Goal: Task Accomplishment & Management: Manage account settings

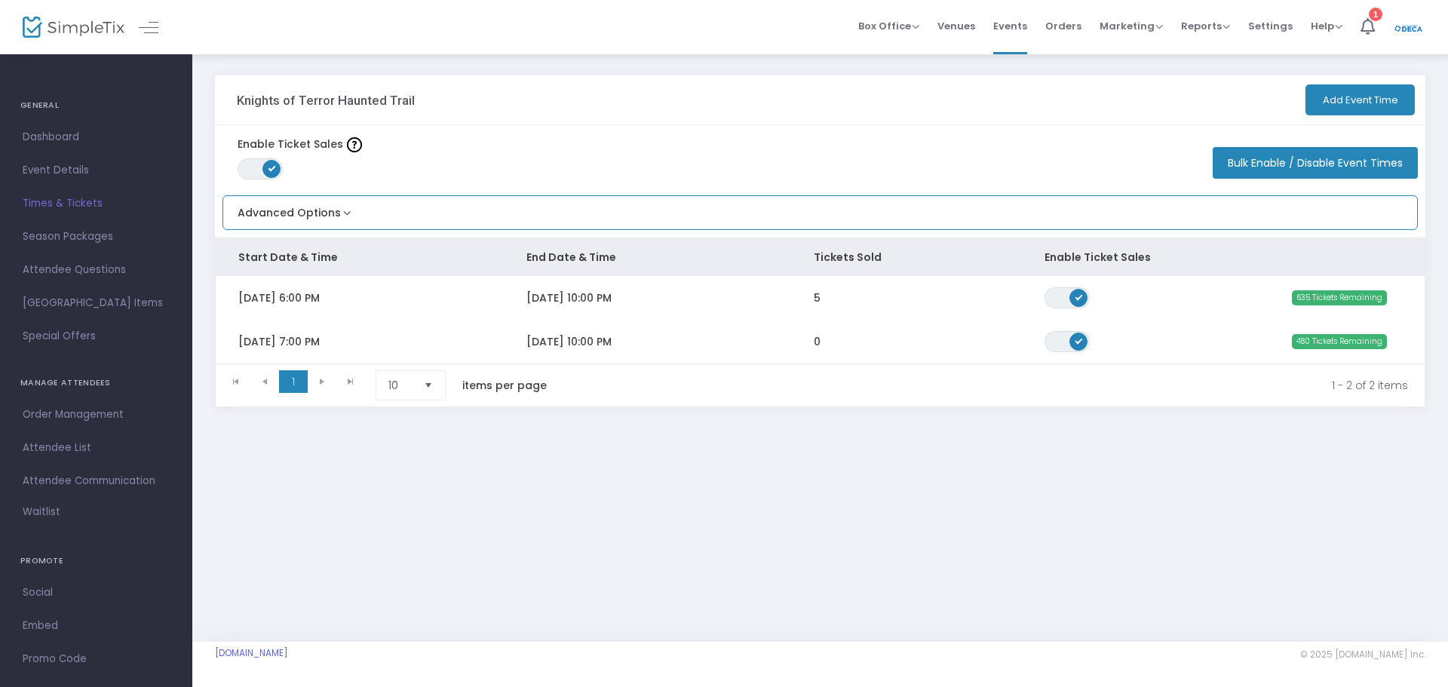
click at [267, 210] on button "Advanced Options" at bounding box center [288, 208] width 131 height 25
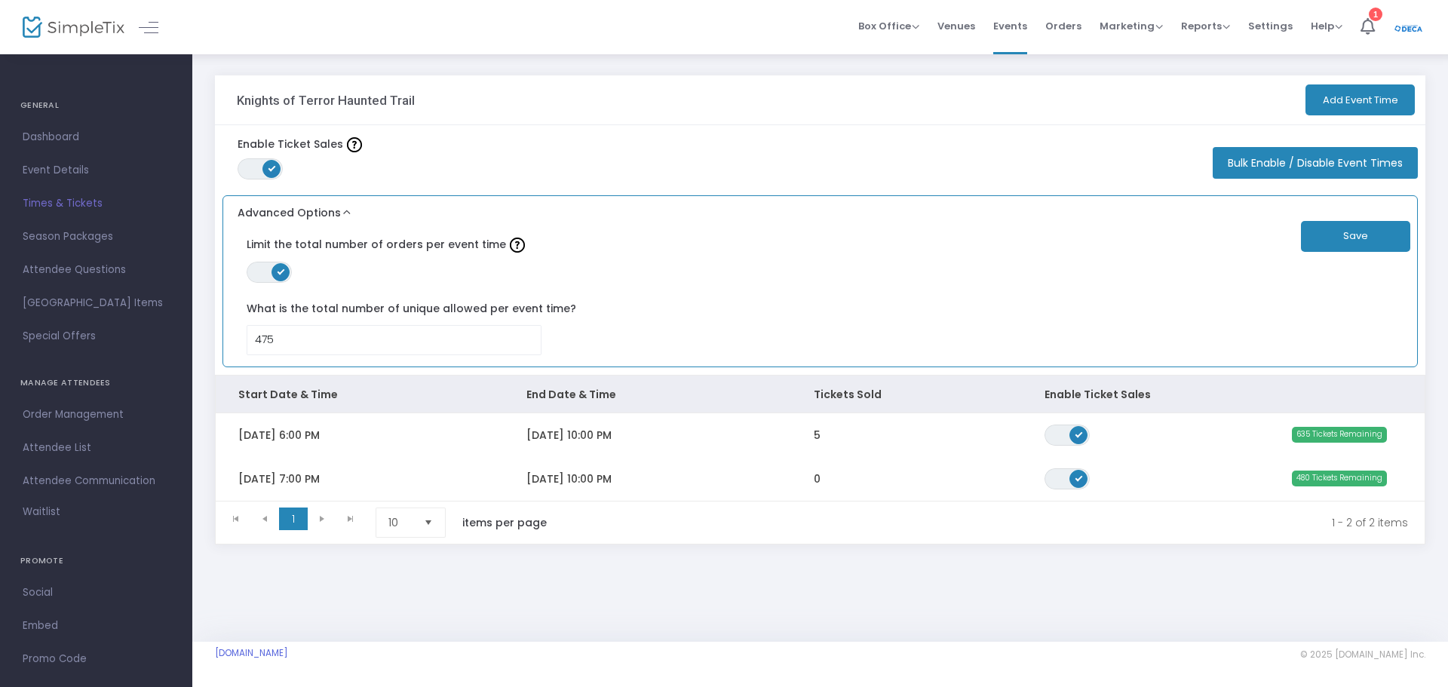
click at [299, 199] on button "Advanced Options" at bounding box center [288, 208] width 131 height 25
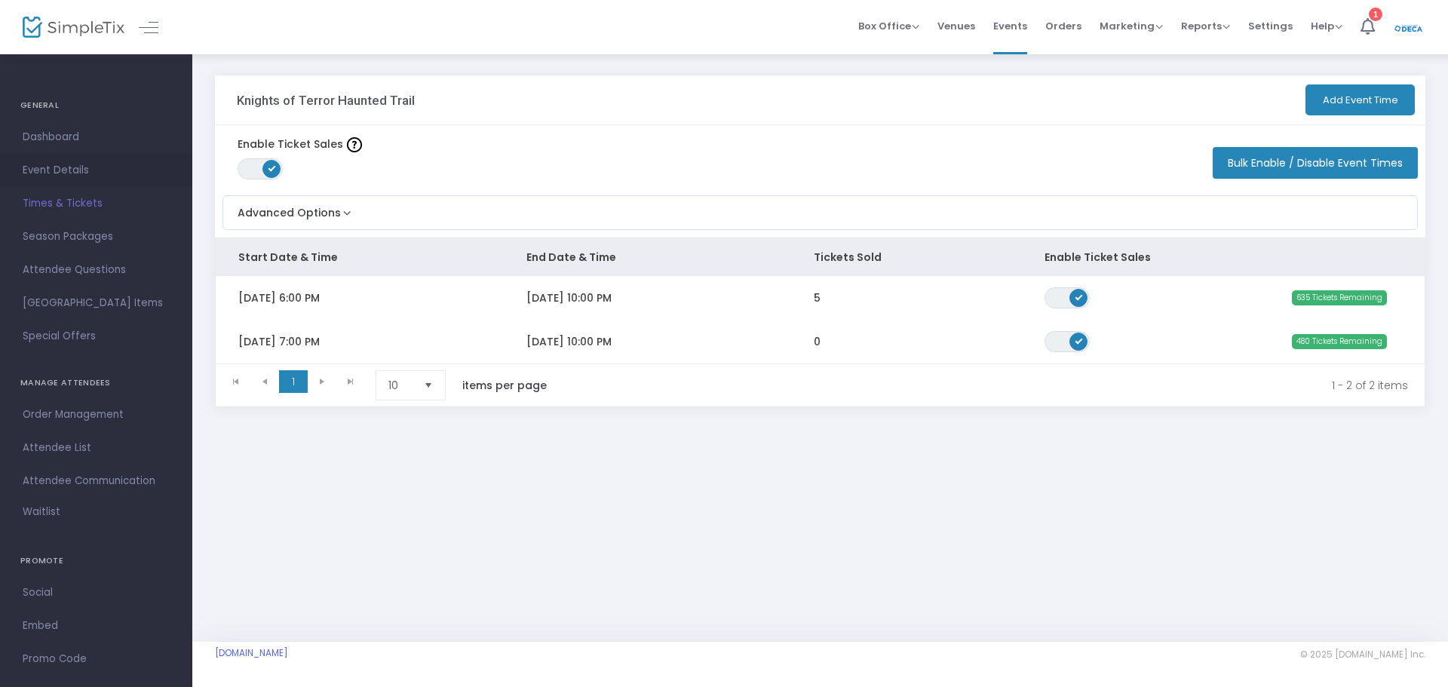
click at [70, 164] on span "Event Details" at bounding box center [96, 171] width 147 height 20
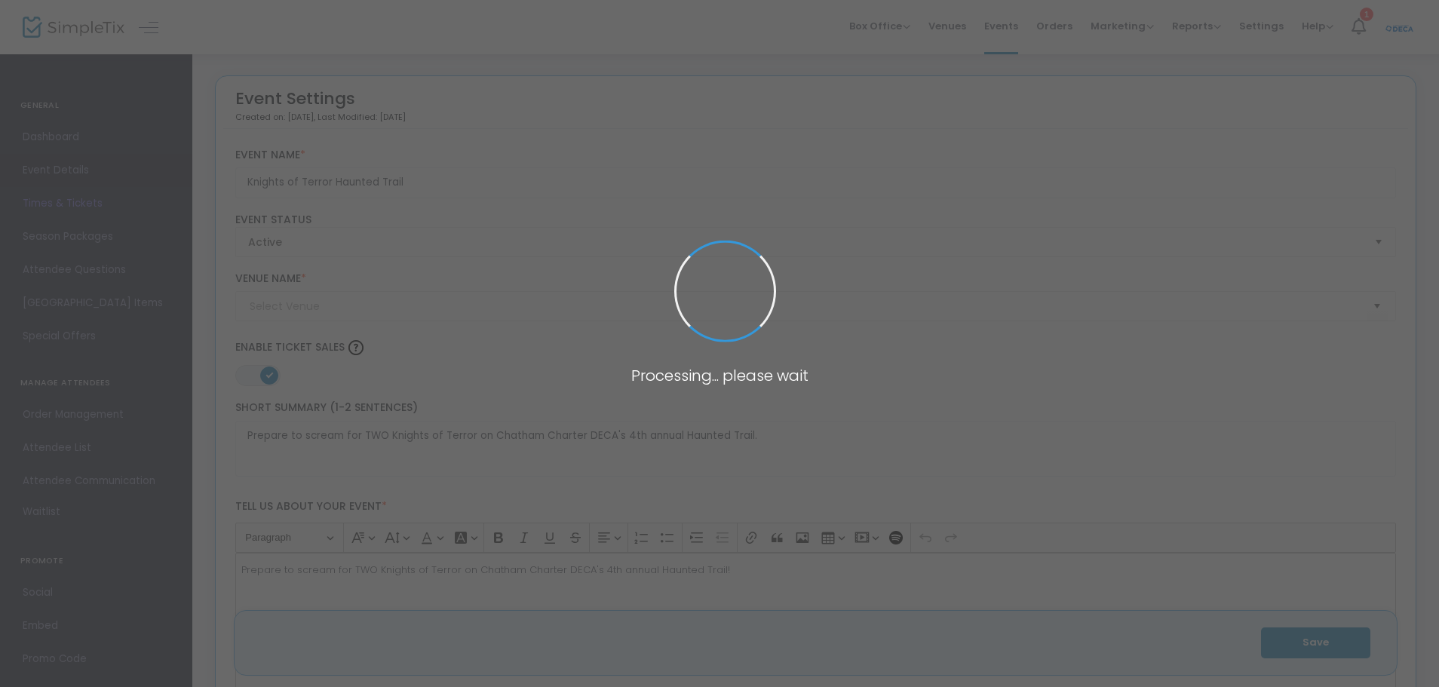
type input "[GEOGRAPHIC_DATA]"
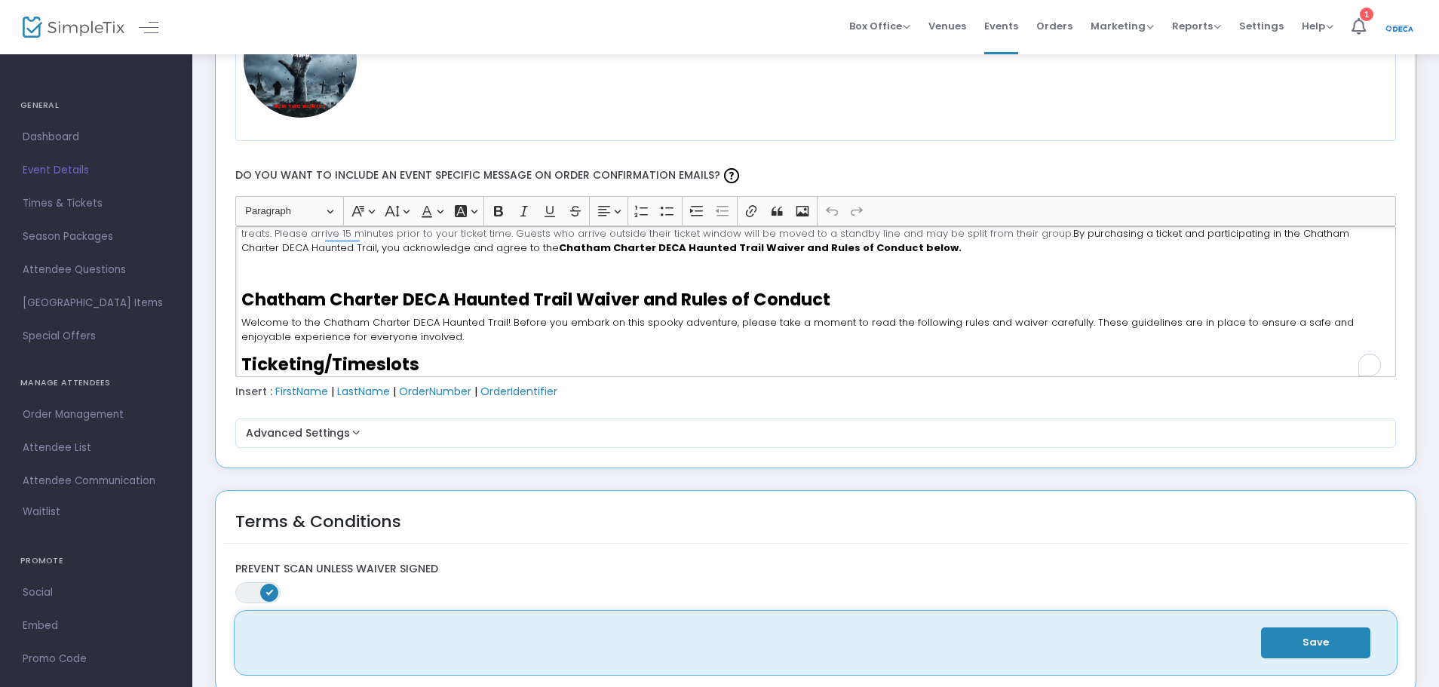
scroll to position [157, 0]
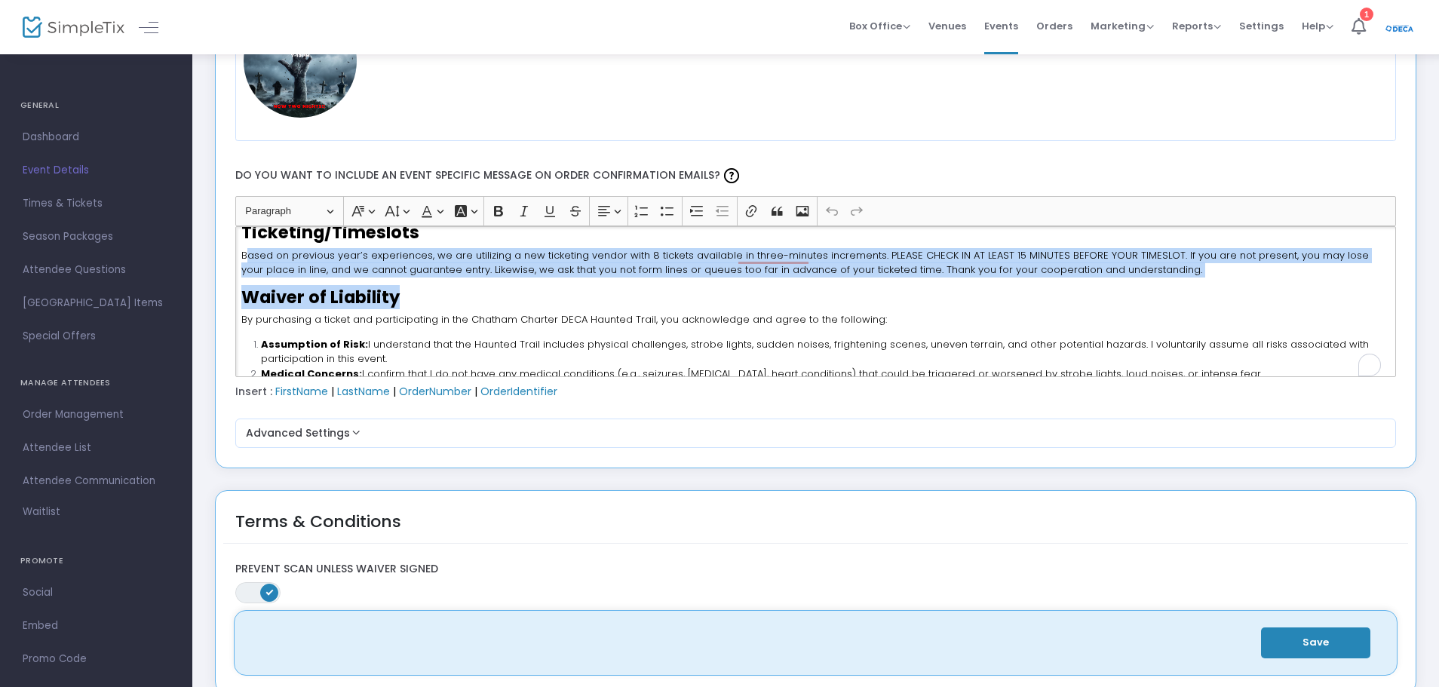
drag, startPoint x: 245, startPoint y: 263, endPoint x: 822, endPoint y: 290, distance: 577.6
click at [822, 290] on div "Thank you for your support of Chatham Charter DECA as we present the 4th annual…" at bounding box center [815, 301] width 1161 height 151
click at [819, 259] on span "Based on previous year’s experiences, we are utilizing a new ticketing vendor w…" at bounding box center [805, 262] width 1128 height 29
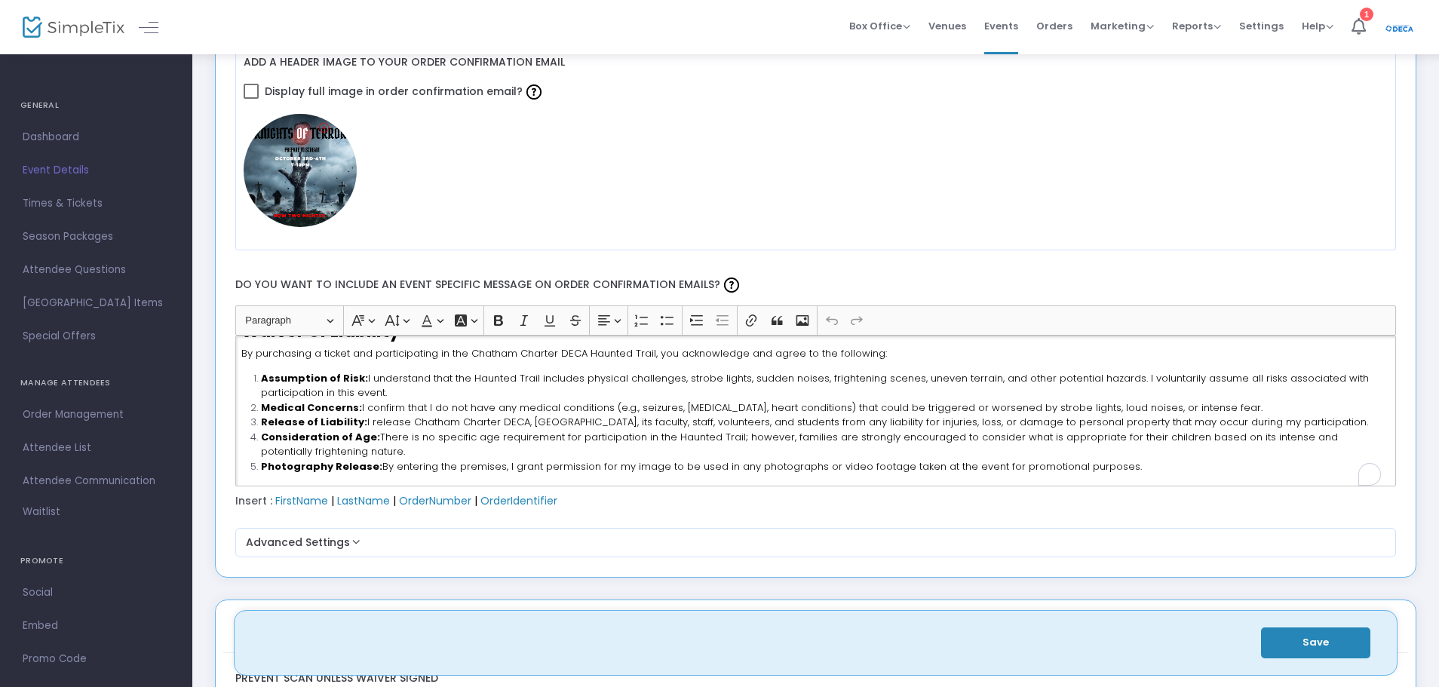
scroll to position [0, 0]
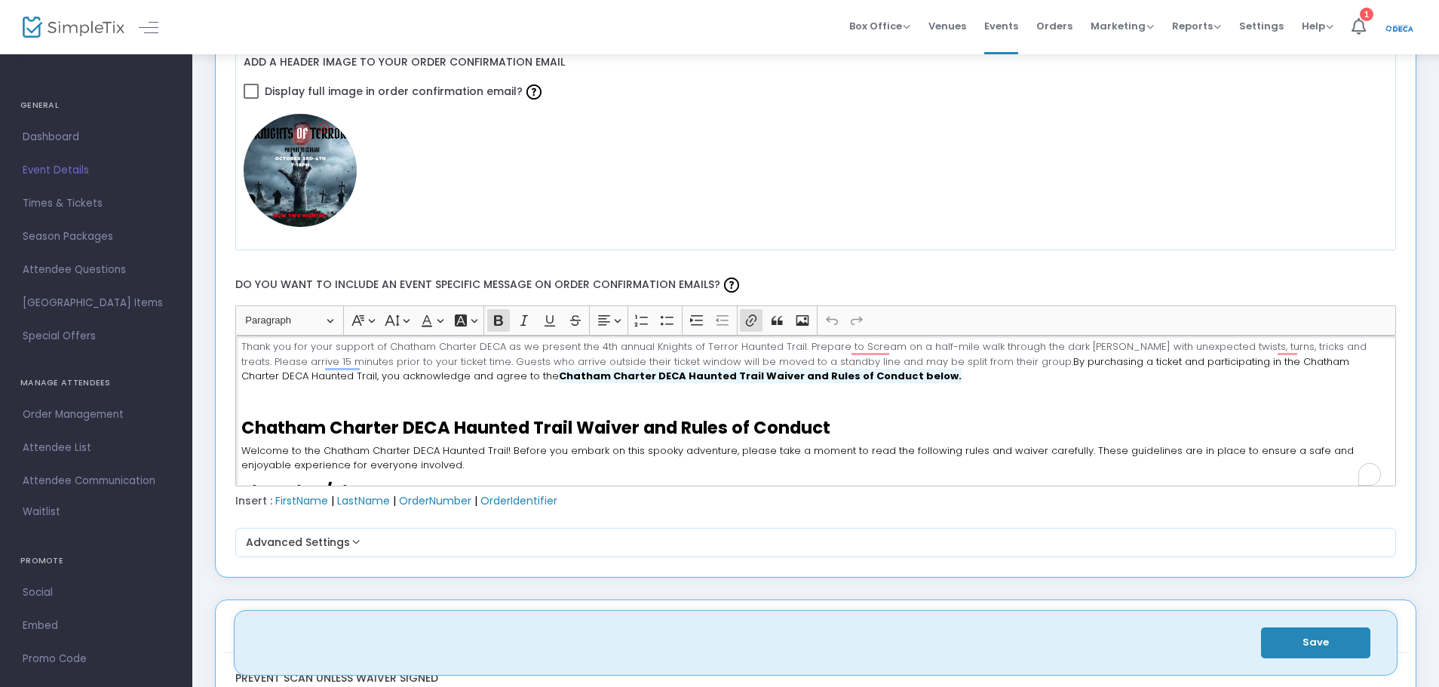
click at [708, 381] on strong "Chatham Charter DECA Haunted Trail Waiver and Rules of Conduct below." at bounding box center [760, 376] width 403 height 14
click at [605, 413] on span "[URL][DOMAIN_NAME]" at bounding box center [564, 409] width 113 height 18
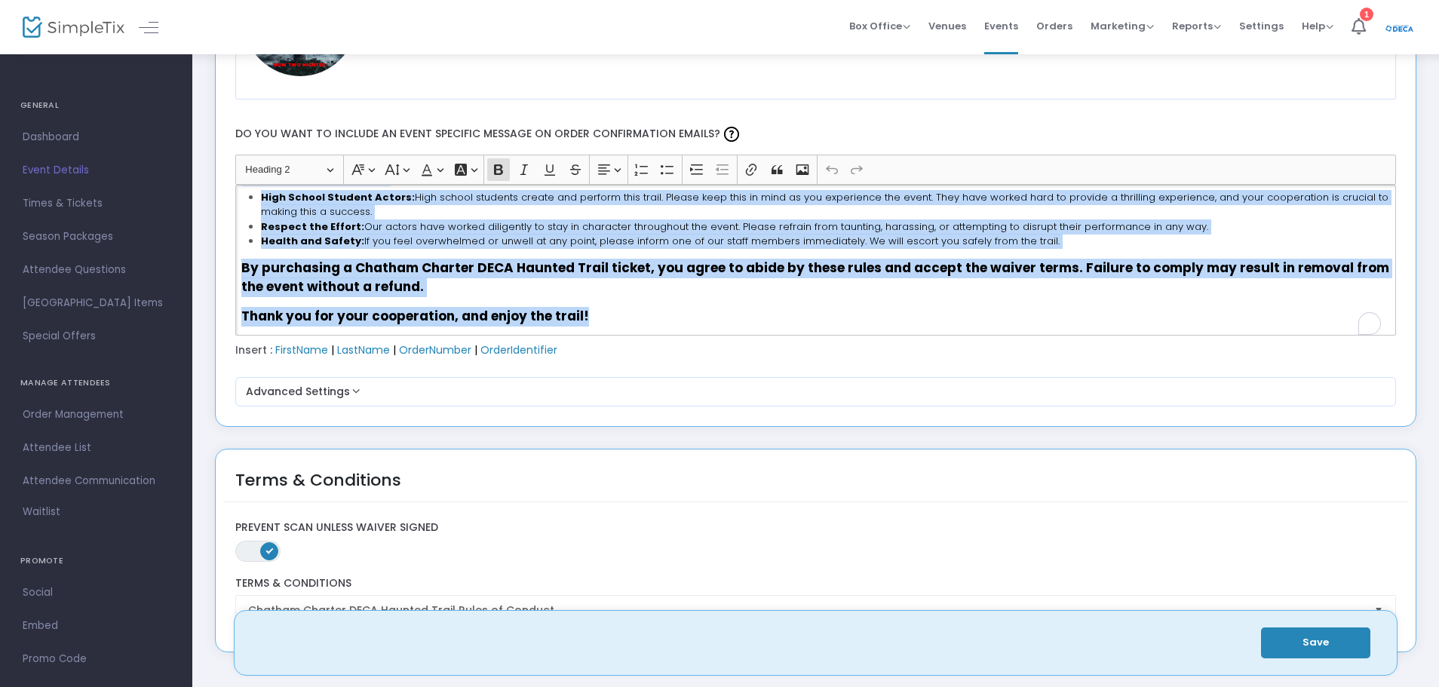
drag, startPoint x: 244, startPoint y: 423, endPoint x: 618, endPoint y: 317, distance: 389.6
click at [618, 317] on div "Thank you for your support of Chatham Charter DECA as we present the 4th annual…" at bounding box center [815, 260] width 1161 height 151
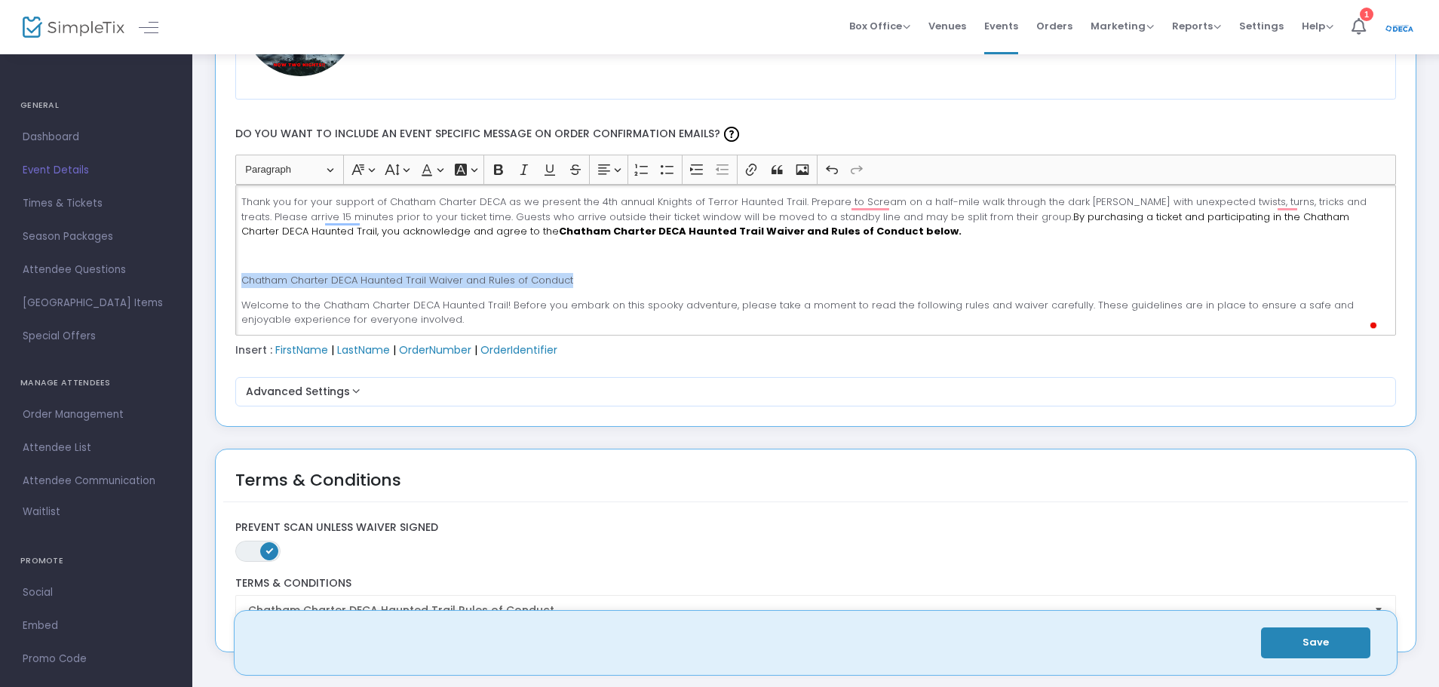
drag, startPoint x: 575, startPoint y: 281, endPoint x: 233, endPoint y: 278, distance: 342.4
click at [233, 278] on div "Heading Paragraph Paragraph Heading 1 Heading 2 Heading 3 Font Family Font Fami…" at bounding box center [816, 245] width 1176 height 181
click at [499, 167] on icon "Editor toolbar" at bounding box center [498, 169] width 15 height 15
click at [369, 172] on button "Font Family Font Family" at bounding box center [362, 169] width 31 height 23
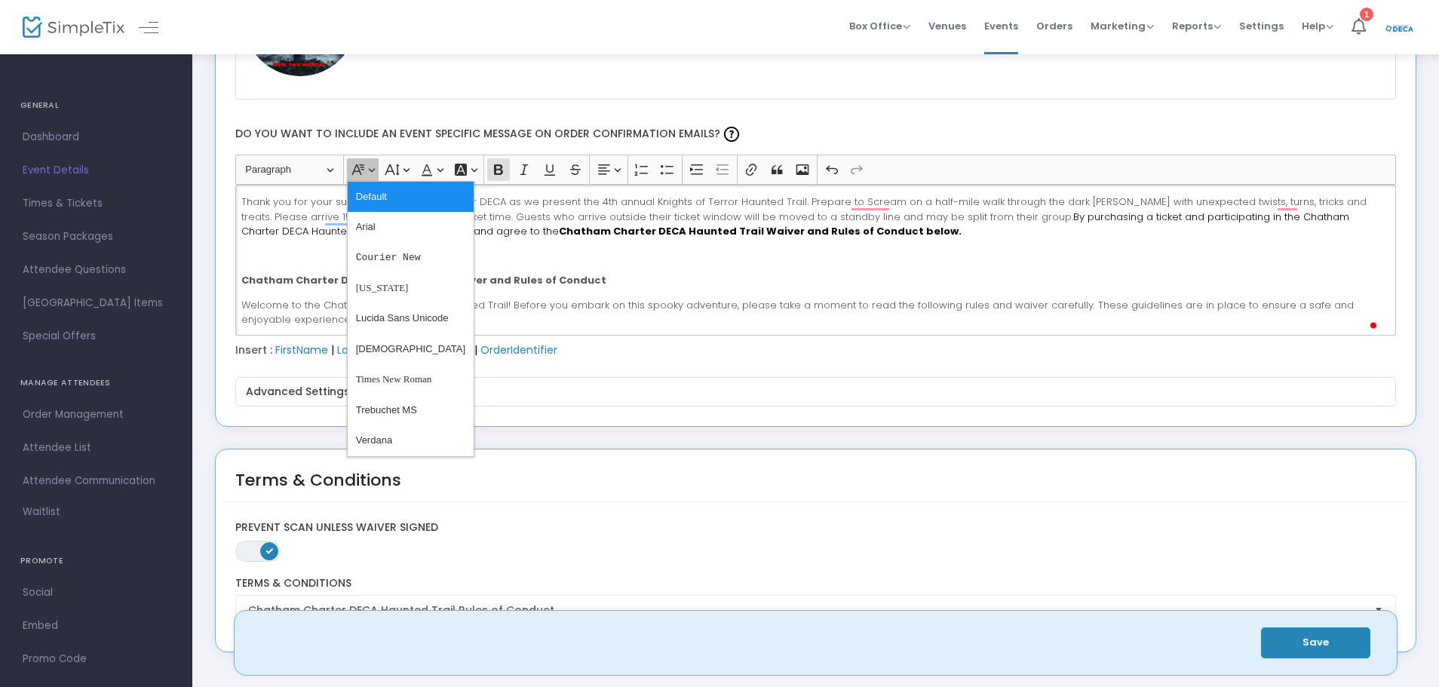
drag, startPoint x: 369, startPoint y: 172, endPoint x: 388, endPoint y: 164, distance: 21.0
click at [369, 171] on button "Font Family Font Family" at bounding box center [362, 169] width 31 height 23
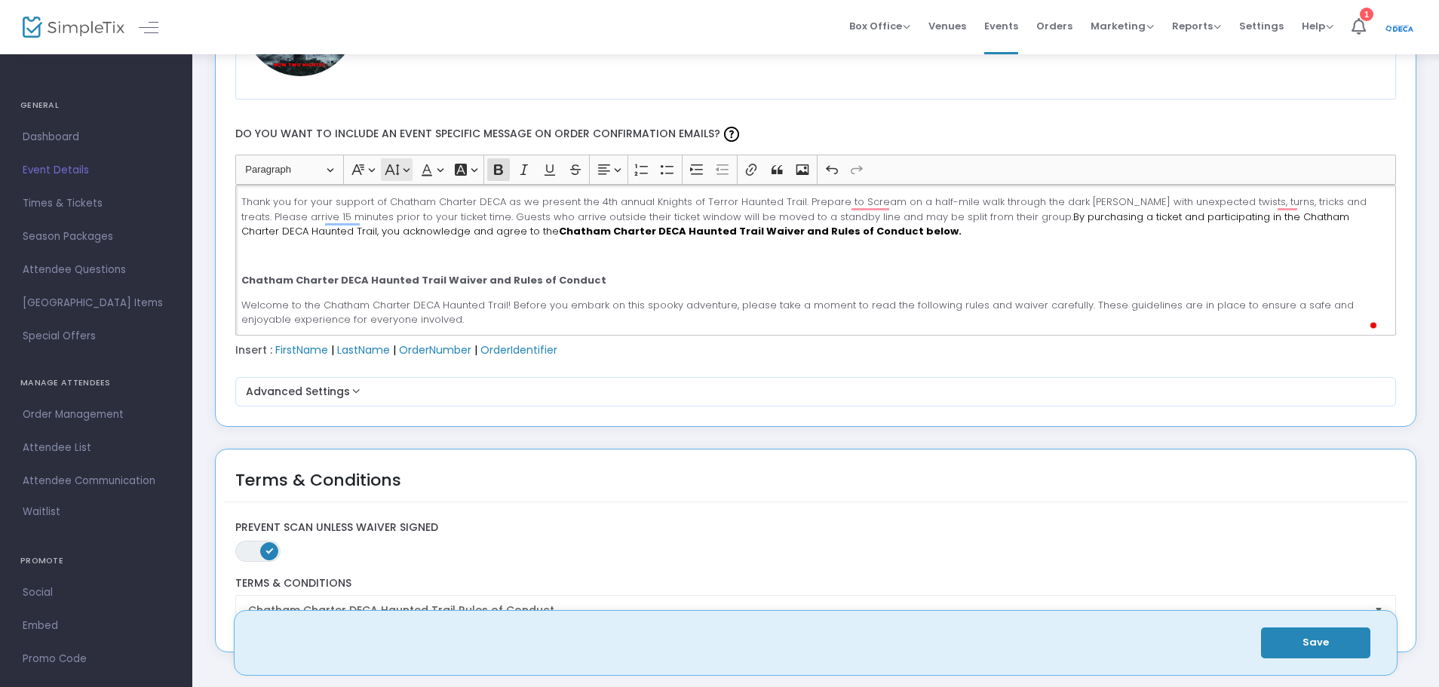
click at [395, 162] on icon "Editor toolbar" at bounding box center [392, 169] width 15 height 15
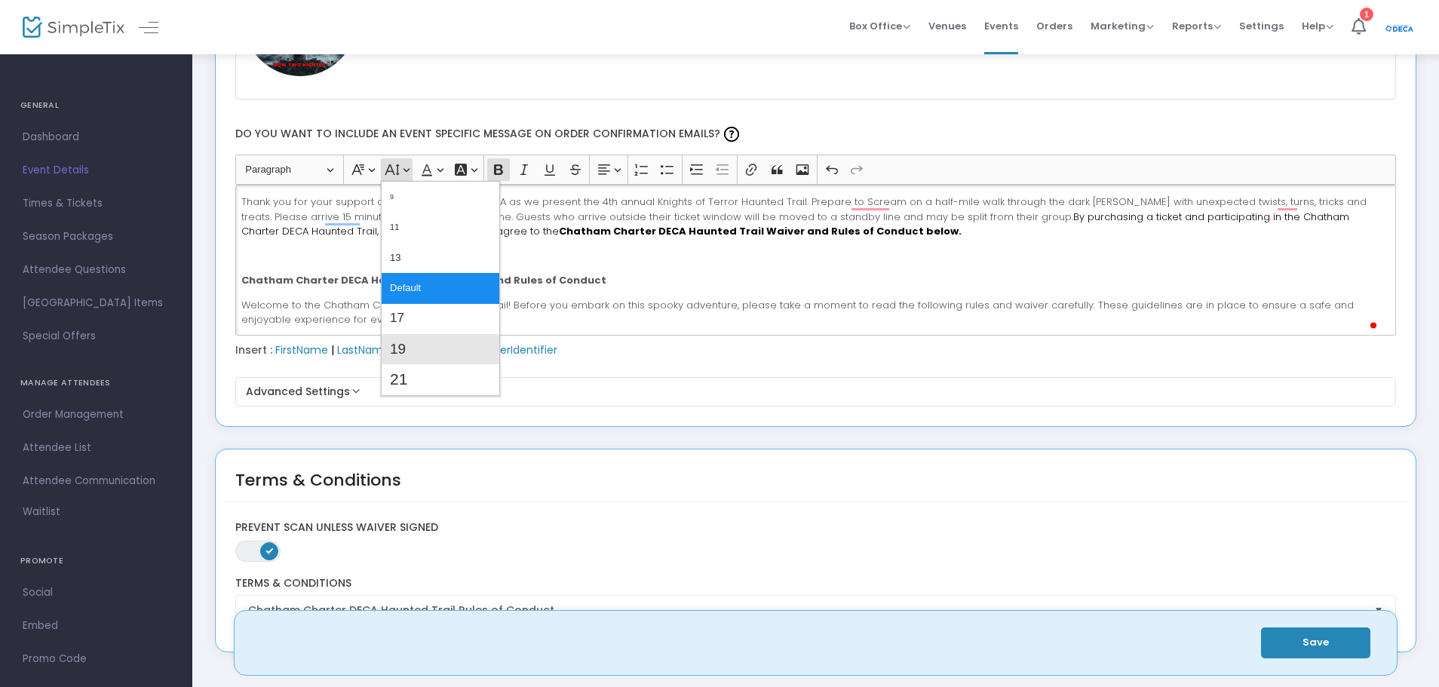
click at [425, 351] on button "19" at bounding box center [441, 349] width 118 height 30
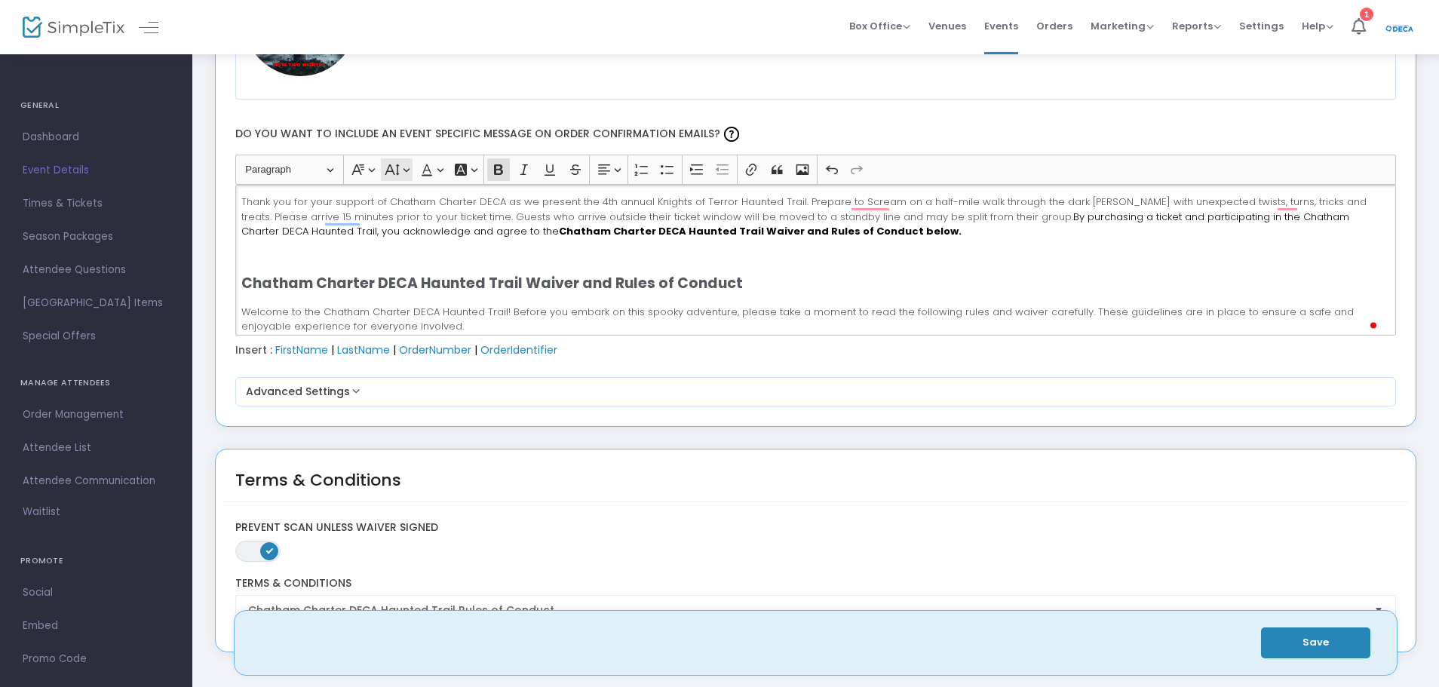
click at [402, 166] on button "Font Size Font Size" at bounding box center [396, 169] width 31 height 23
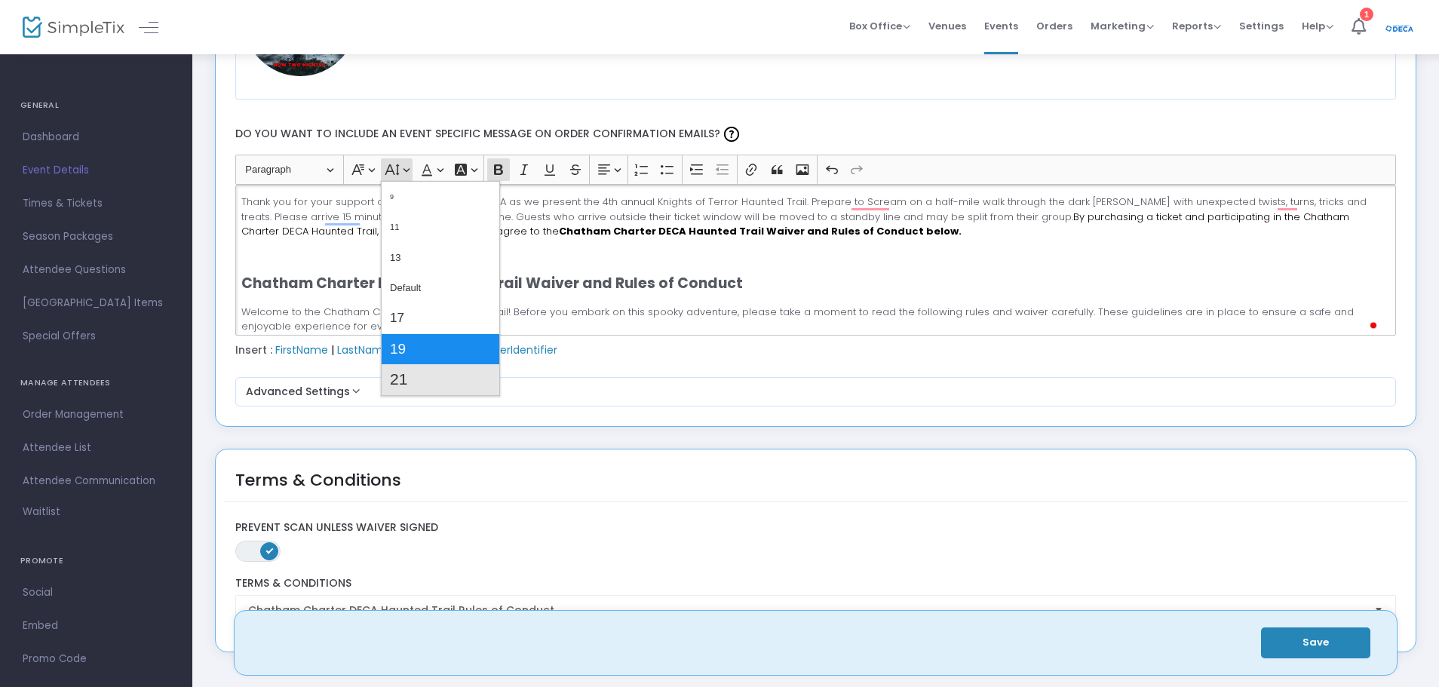
click at [423, 382] on button "21" at bounding box center [441, 379] width 118 height 30
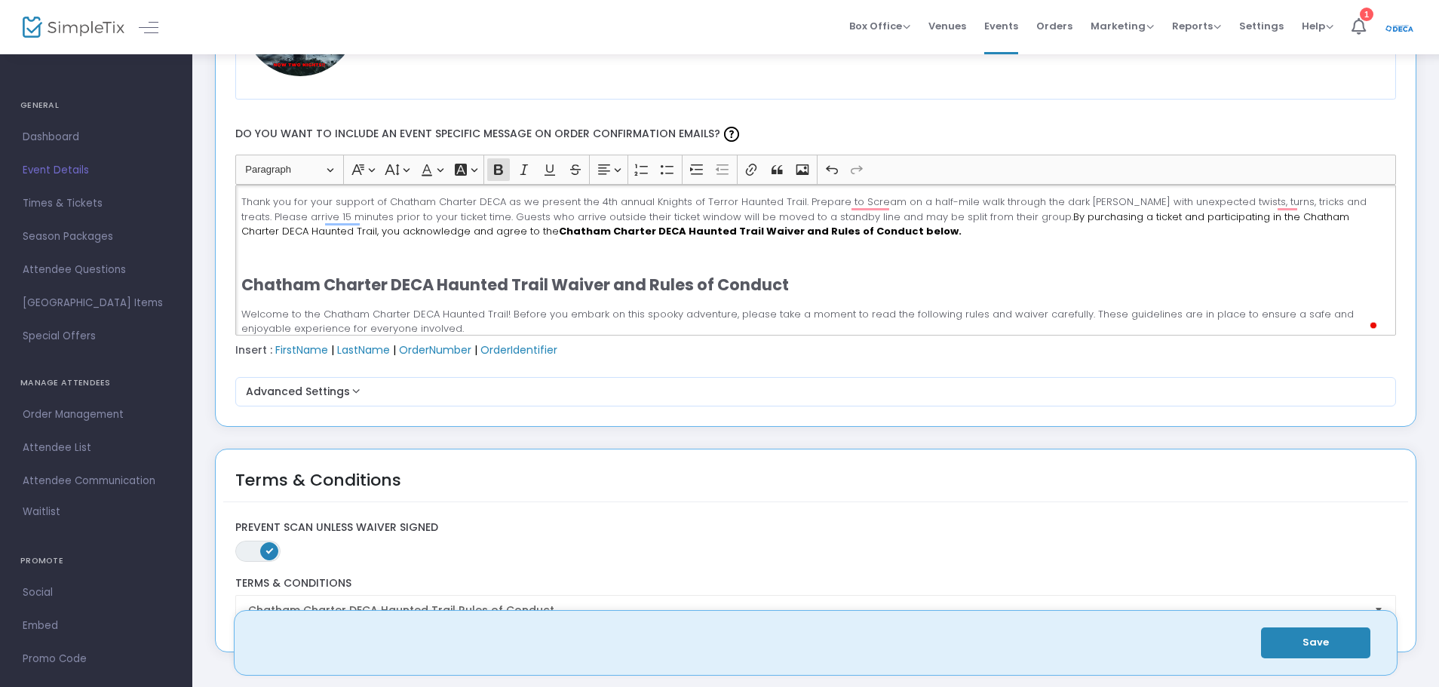
click at [888, 276] on p "Chatham Charter DECA Haunted Trail Waiver and Rules of Conduct" at bounding box center [815, 285] width 1148 height 24
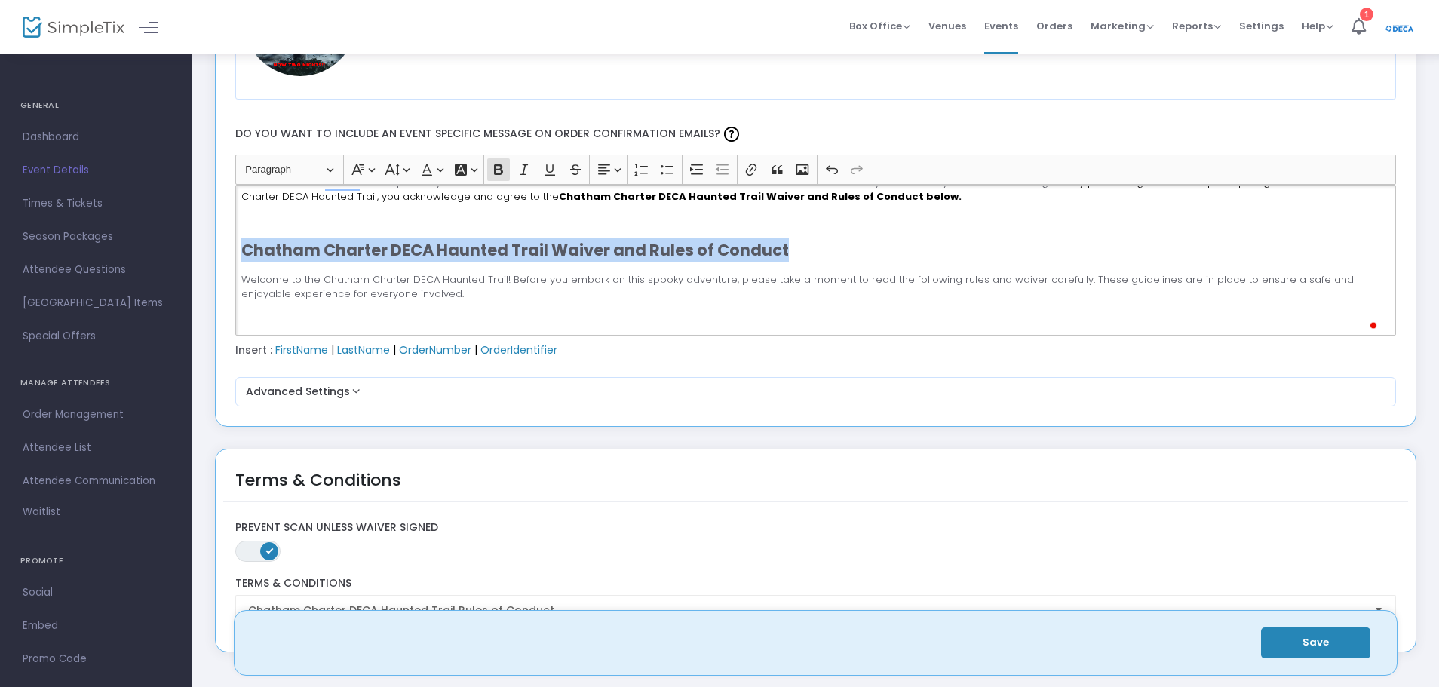
drag, startPoint x: 783, startPoint y: 285, endPoint x: 241, endPoint y: 261, distance: 542.0
click at [241, 261] on p "Chatham Charter DECA Haunted Trail Waiver and Rules of Conduct" at bounding box center [815, 250] width 1148 height 24
click at [471, 173] on button "Font Background Color Font Background Color" at bounding box center [464, 169] width 31 height 23
click at [464, 221] on button "Black Black" at bounding box center [465, 222] width 18 height 18
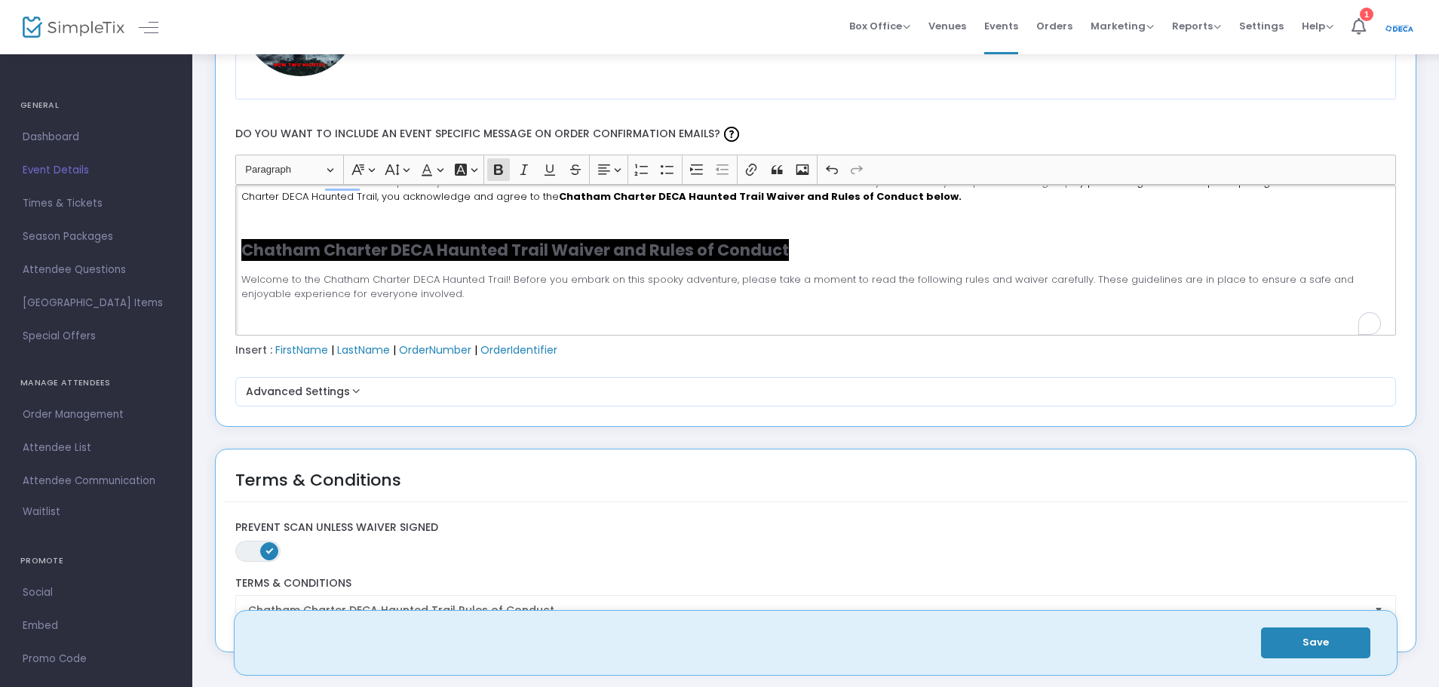
click at [1072, 228] on p "Rich Text Editor, main" at bounding box center [815, 221] width 1148 height 15
click at [882, 284] on p "Welcome to the Chatham Charter DECA Haunted Trail! Before you embark on this sp…" at bounding box center [815, 286] width 1148 height 29
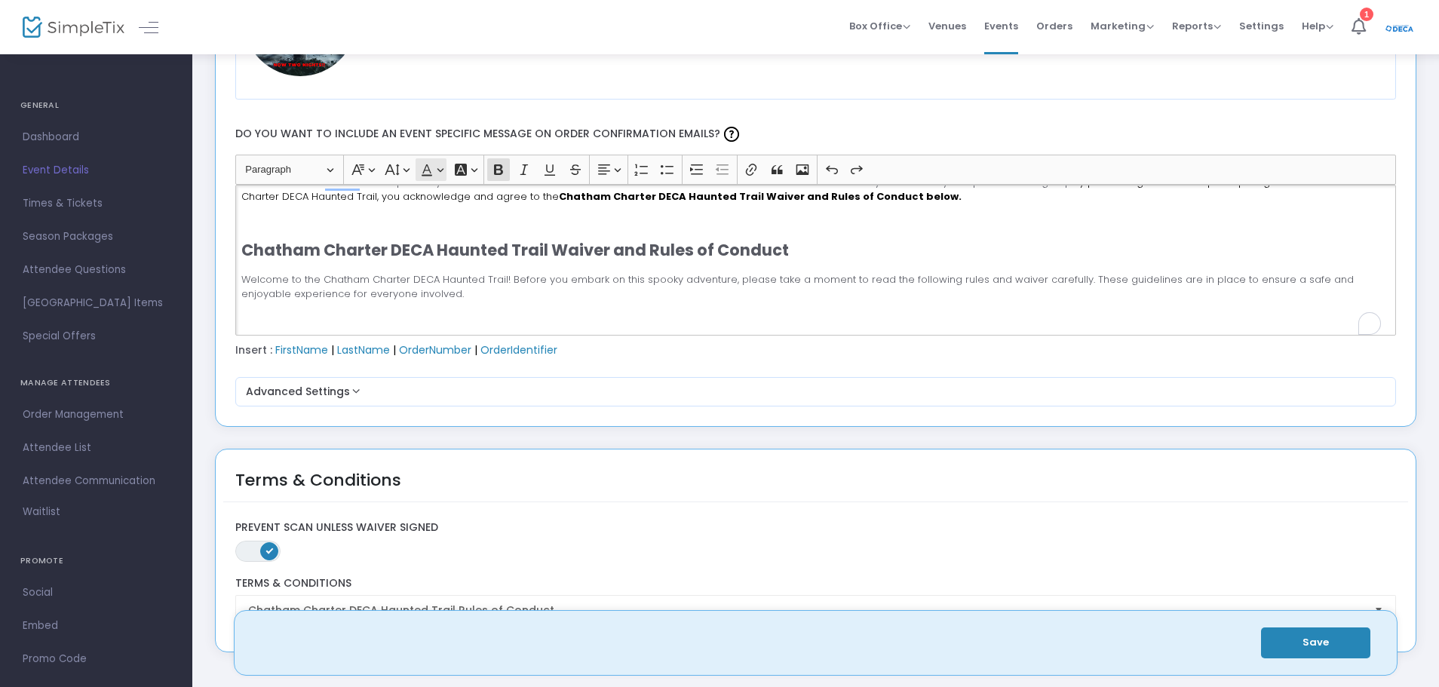
click at [430, 163] on icon "Editor toolbar" at bounding box center [426, 169] width 15 height 15
click at [427, 226] on button "Black Black" at bounding box center [431, 222] width 18 height 18
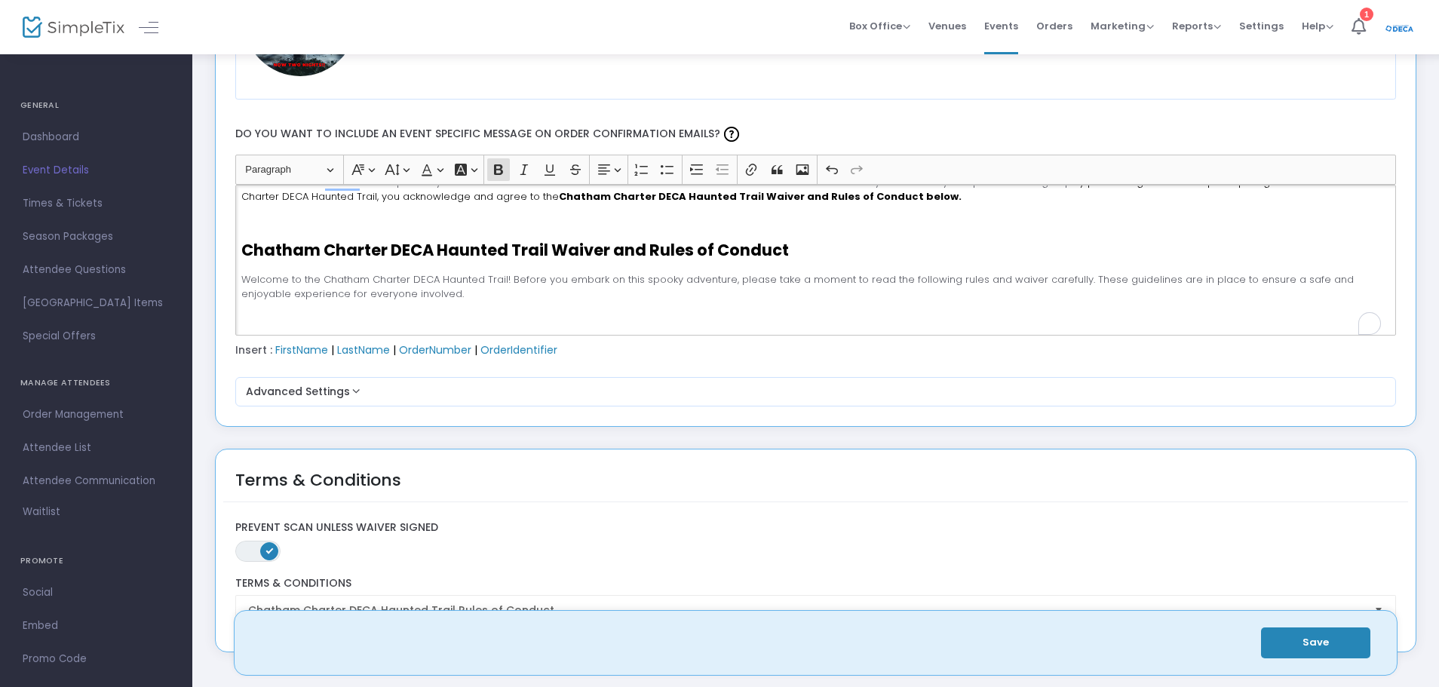
click at [821, 265] on div "Thank you for your support of Chatham Charter DECA as we present the 4th annual…" at bounding box center [815, 260] width 1161 height 151
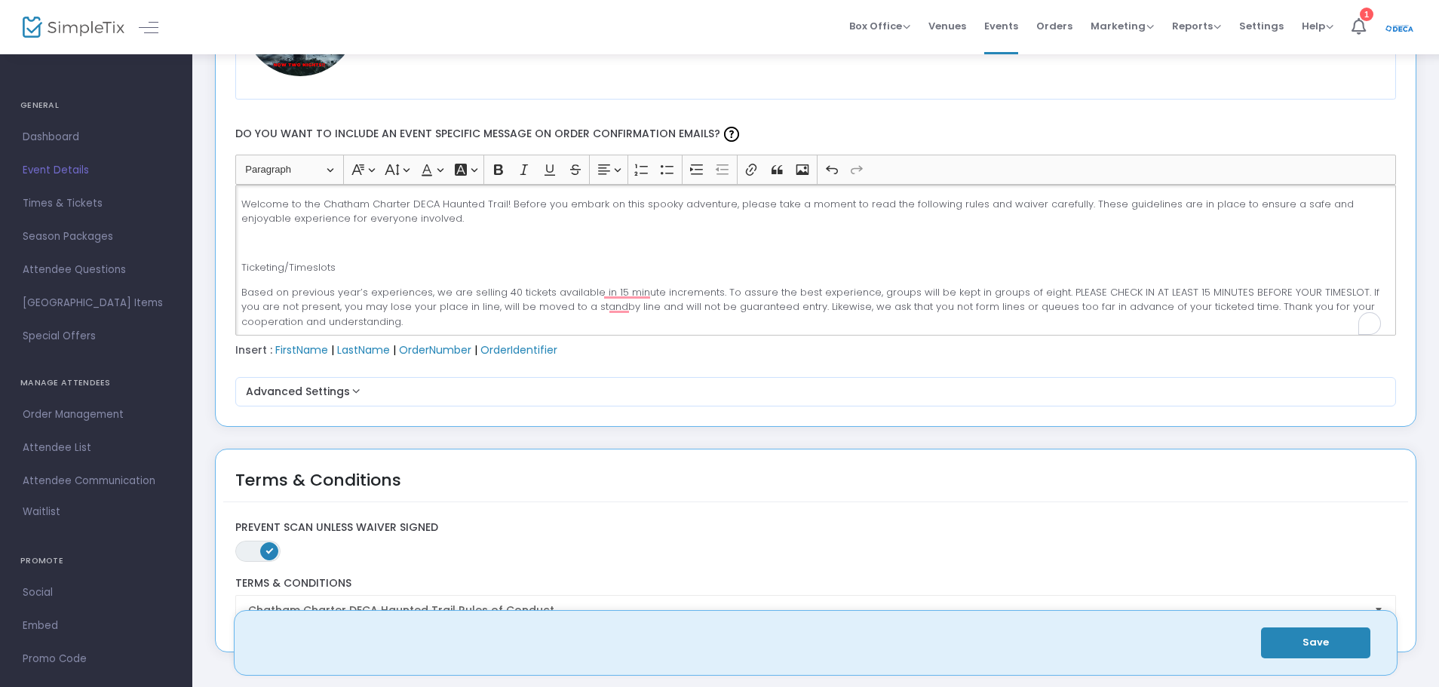
click at [272, 254] on div "Thank you for your support of Chatham Charter DECA as we present the 4th annual…" at bounding box center [815, 260] width 1161 height 151
click at [243, 267] on p "Ticketing/Timeslots" at bounding box center [815, 267] width 1148 height 15
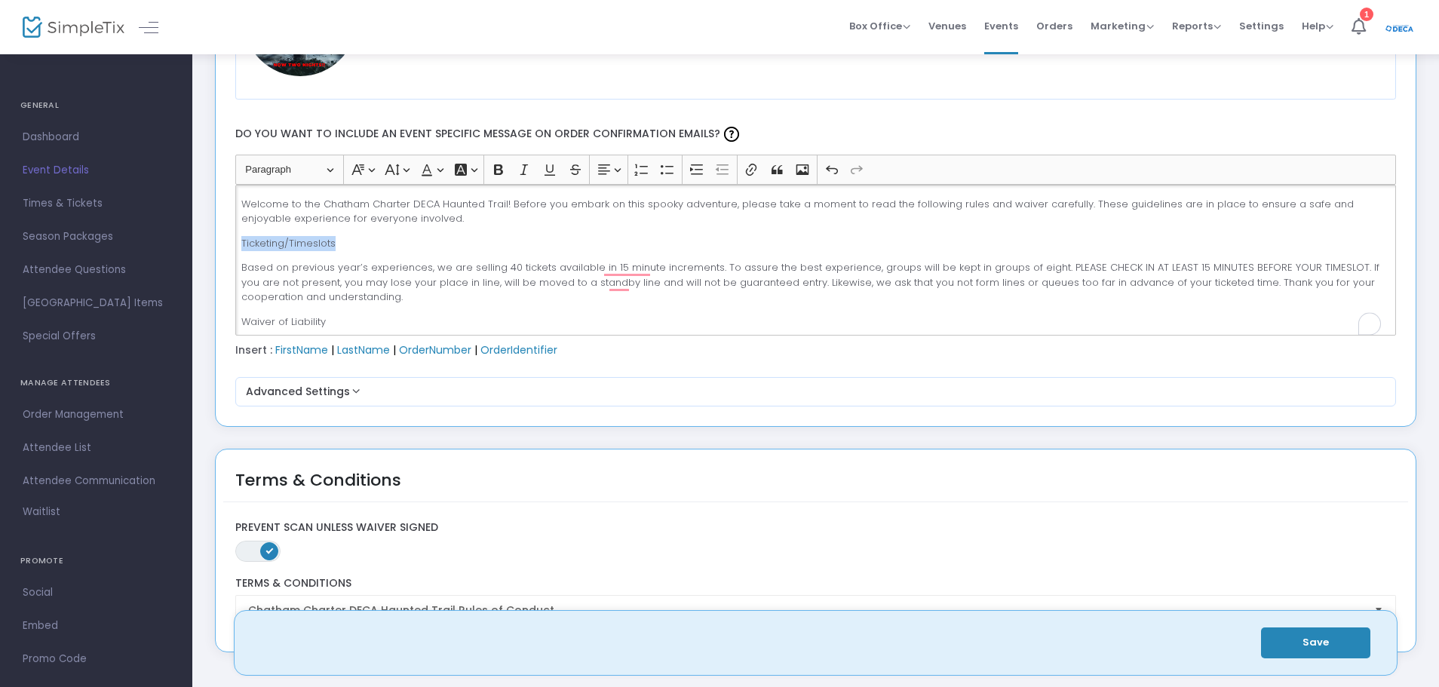
drag, startPoint x: 282, startPoint y: 266, endPoint x: 240, endPoint y: 226, distance: 58.2
click at [240, 226] on div "Thank you for your support of Chatham Charter DECA as we present the 4th annual…" at bounding box center [815, 260] width 1161 height 151
click at [367, 167] on button "Font Family Font Family" at bounding box center [362, 169] width 31 height 23
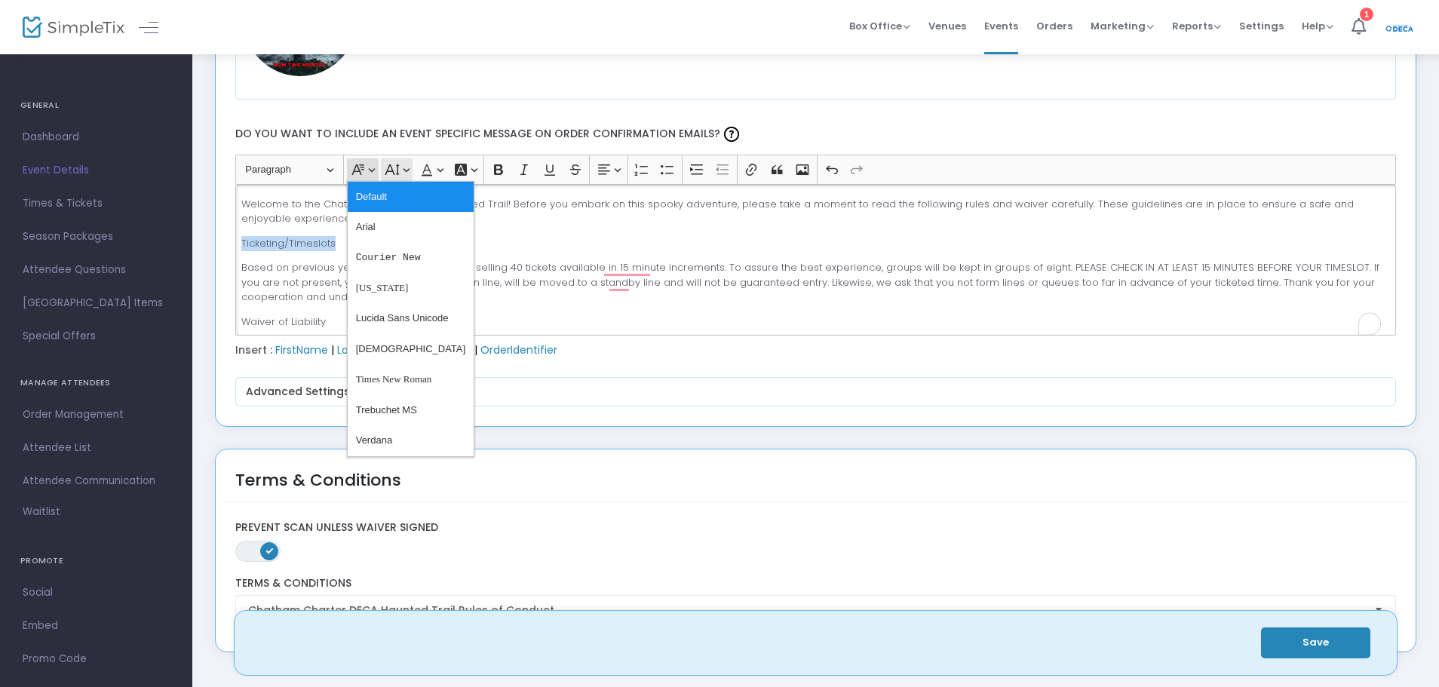
click at [404, 176] on button "Font Size Font Size" at bounding box center [396, 169] width 31 height 23
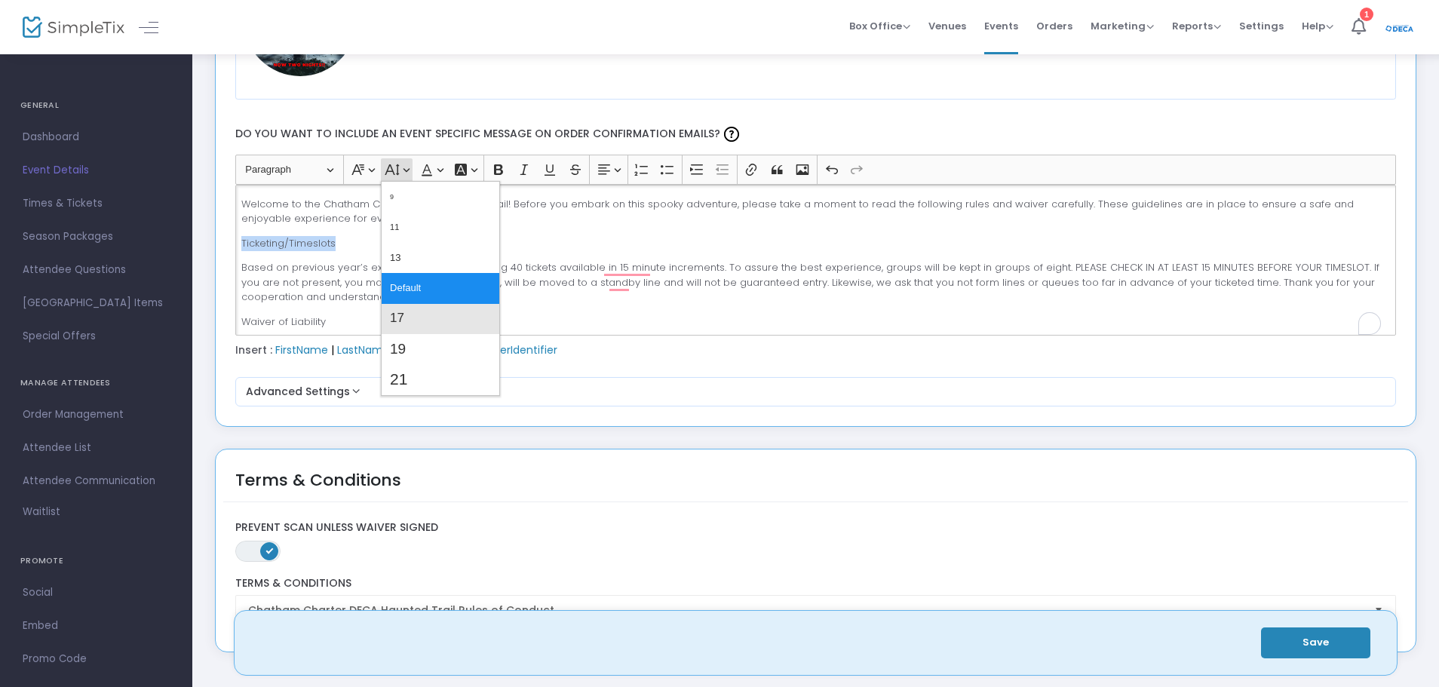
click at [429, 330] on button "17" at bounding box center [441, 319] width 118 height 30
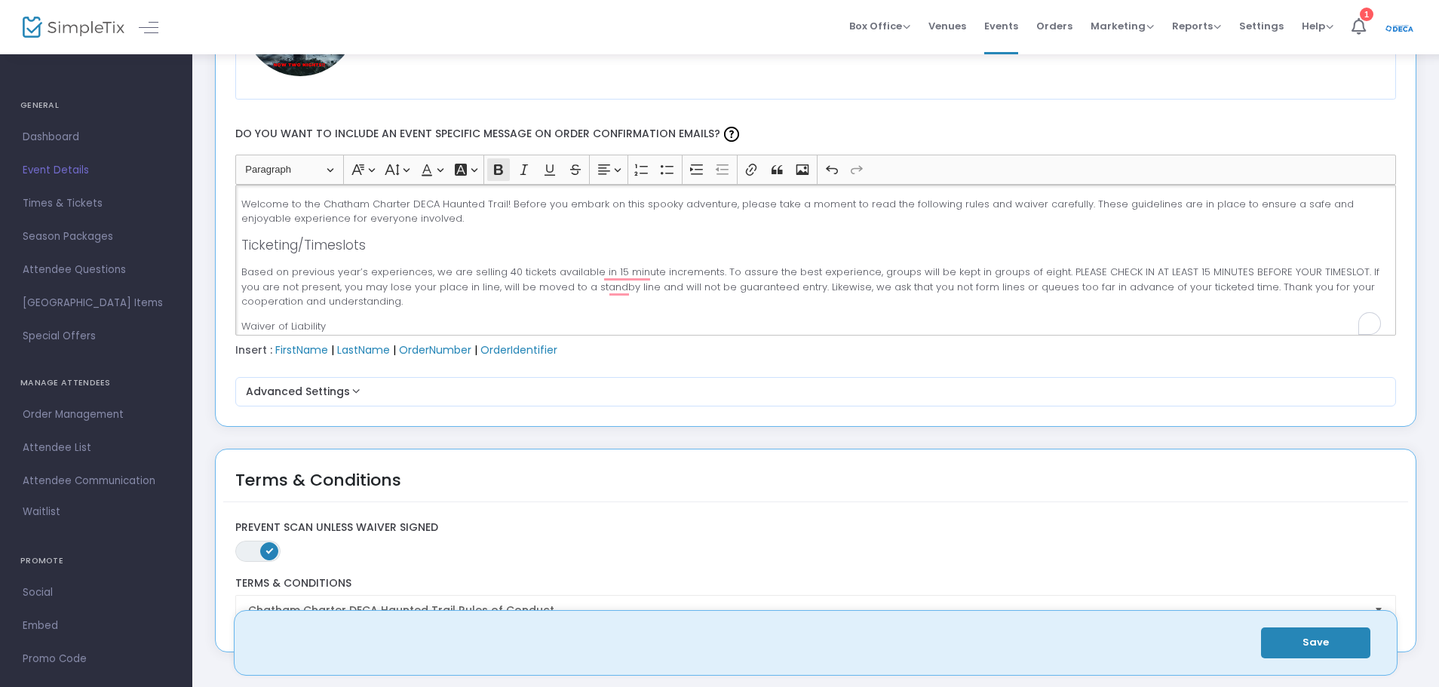
click at [505, 169] on icon "Editor toolbar" at bounding box center [498, 169] width 15 height 15
click at [438, 179] on button "Font Color Font Color" at bounding box center [431, 169] width 31 height 23
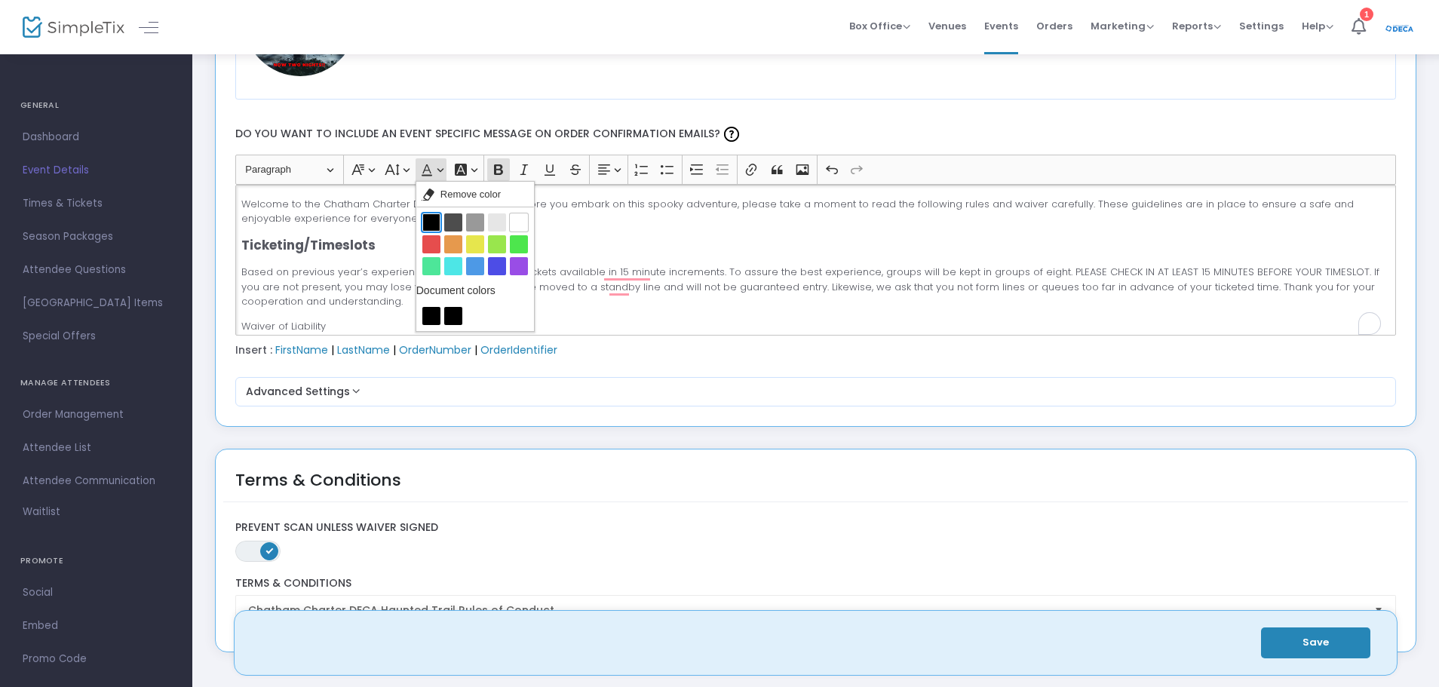
click at [437, 227] on button "Black Black" at bounding box center [431, 222] width 18 height 18
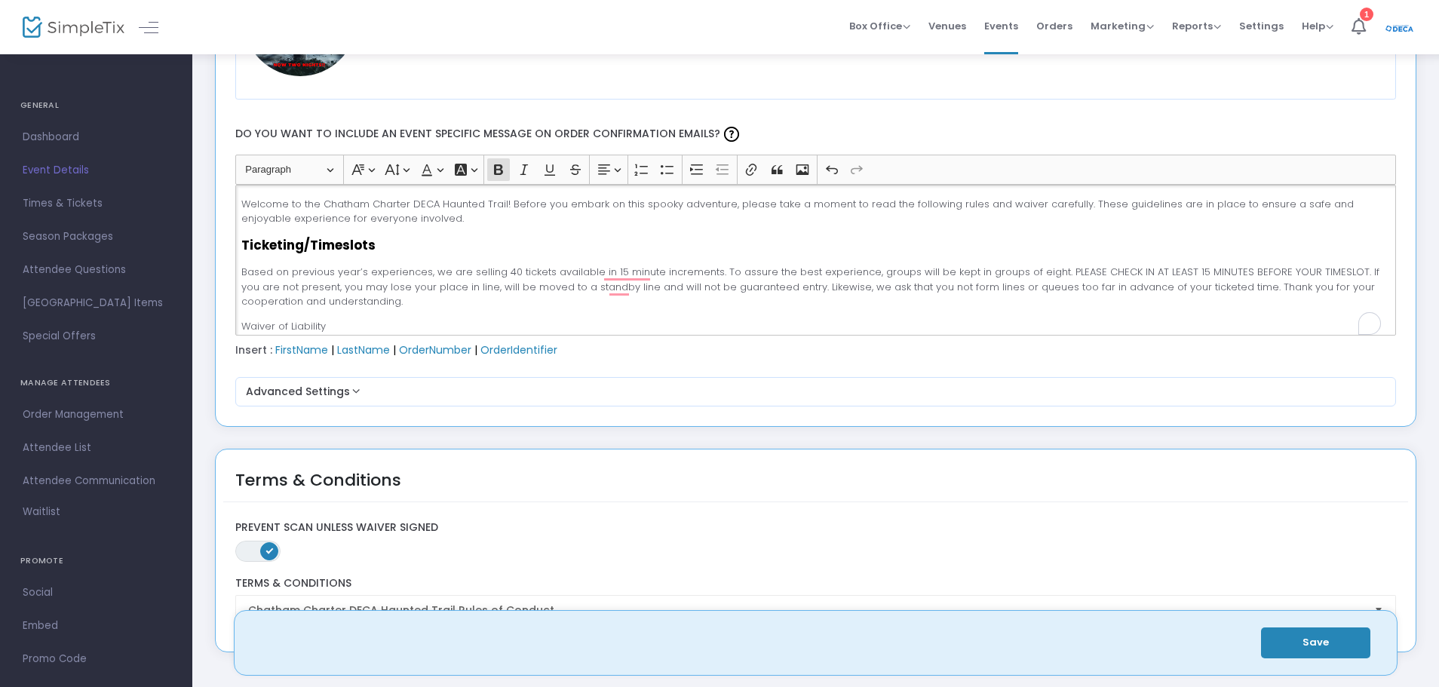
click at [411, 237] on p "Ticketing/Timeslots" at bounding box center [815, 246] width 1148 height 20
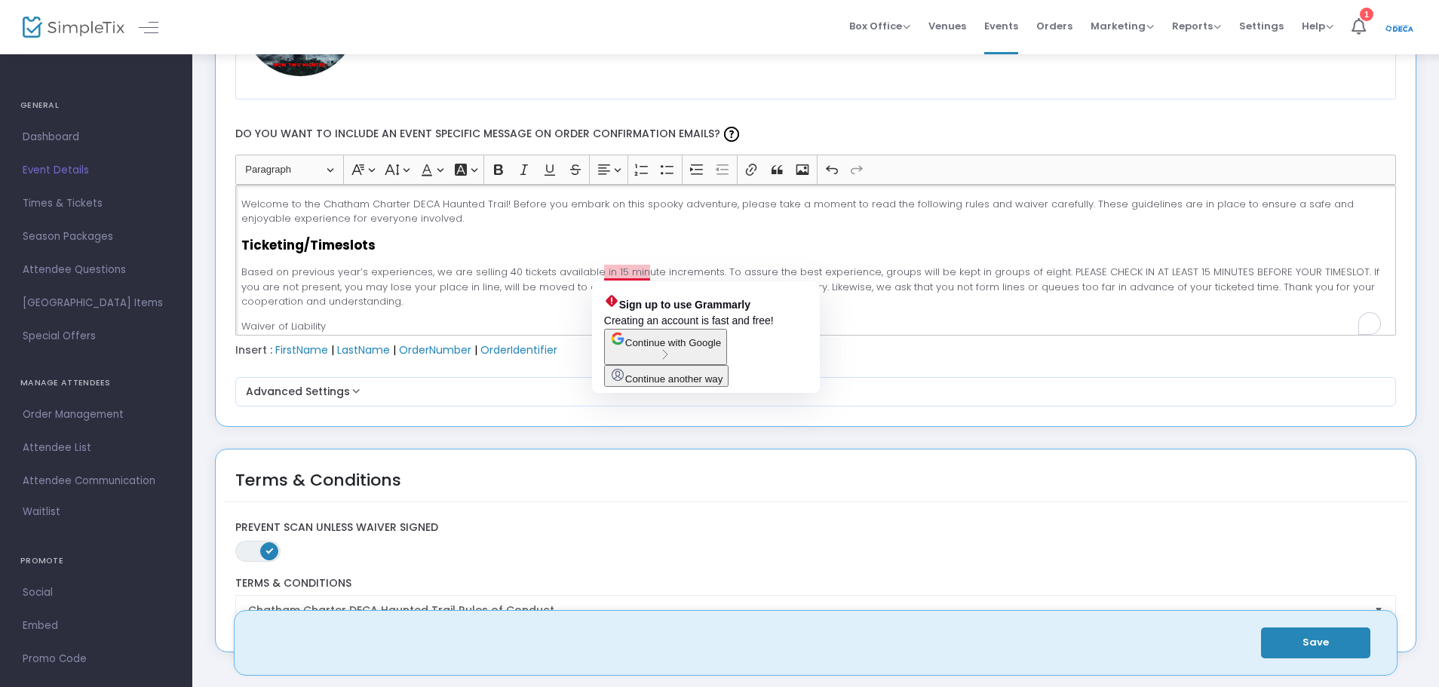
click at [628, 272] on p "Based on previous year’s experiences, we are selling 40 tickets available in 15…" at bounding box center [815, 287] width 1148 height 44
drag, startPoint x: 483, startPoint y: 300, endPoint x: 493, endPoint y: 298, distance: 10.8
click at [485, 301] on p "Based on previous year’s experiences, we are selling 40 tickets available in 15…" at bounding box center [815, 287] width 1148 height 44
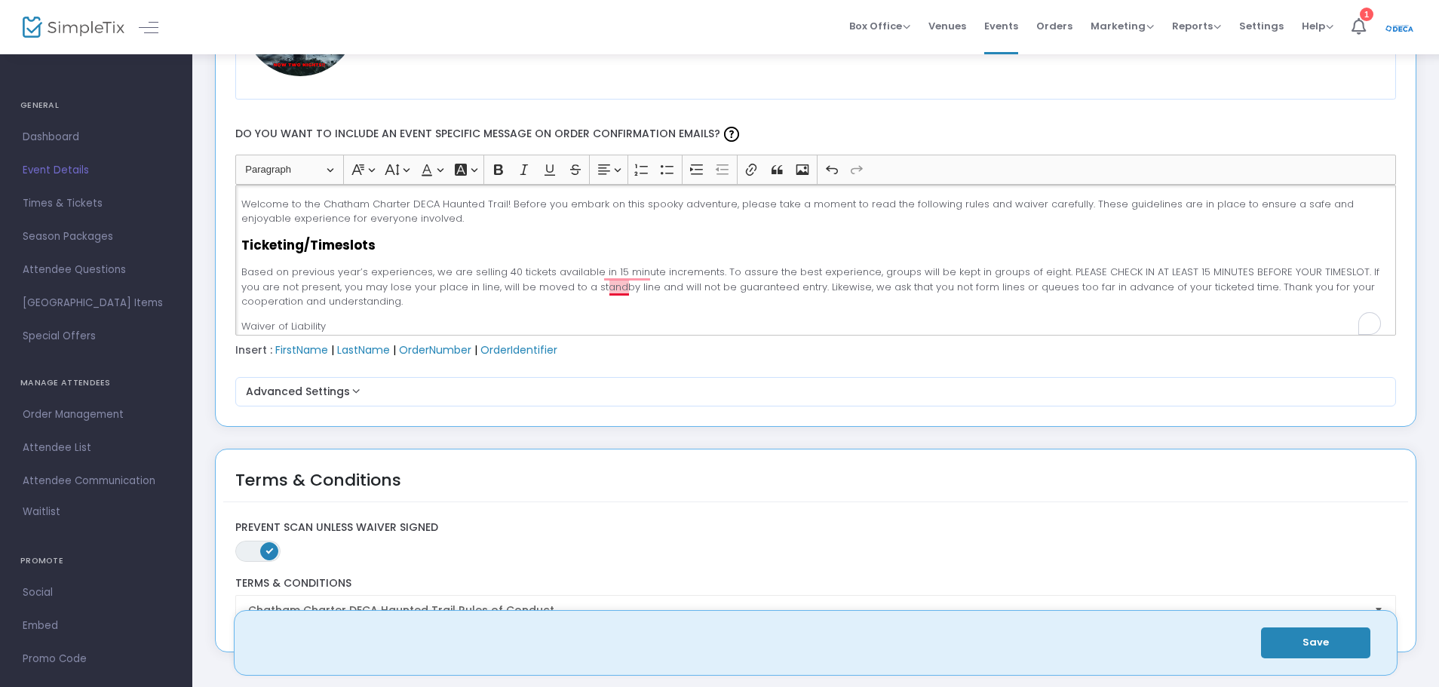
click at [621, 290] on p "Based on previous year’s experiences, we are selling 40 tickets available in 15…" at bounding box center [815, 287] width 1148 height 44
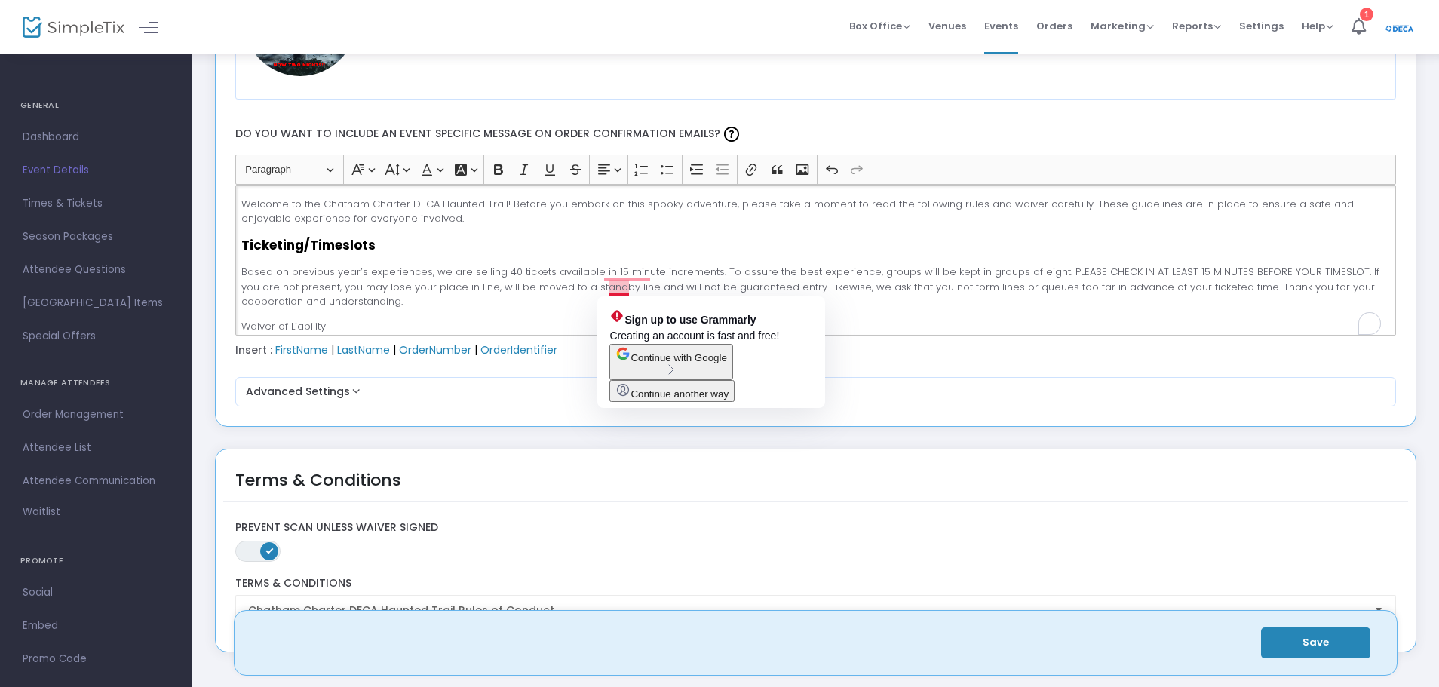
click at [529, 335] on div "Thank you for your support of Chatham Charter DECA as we present the 4th annual…" at bounding box center [815, 260] width 1161 height 151
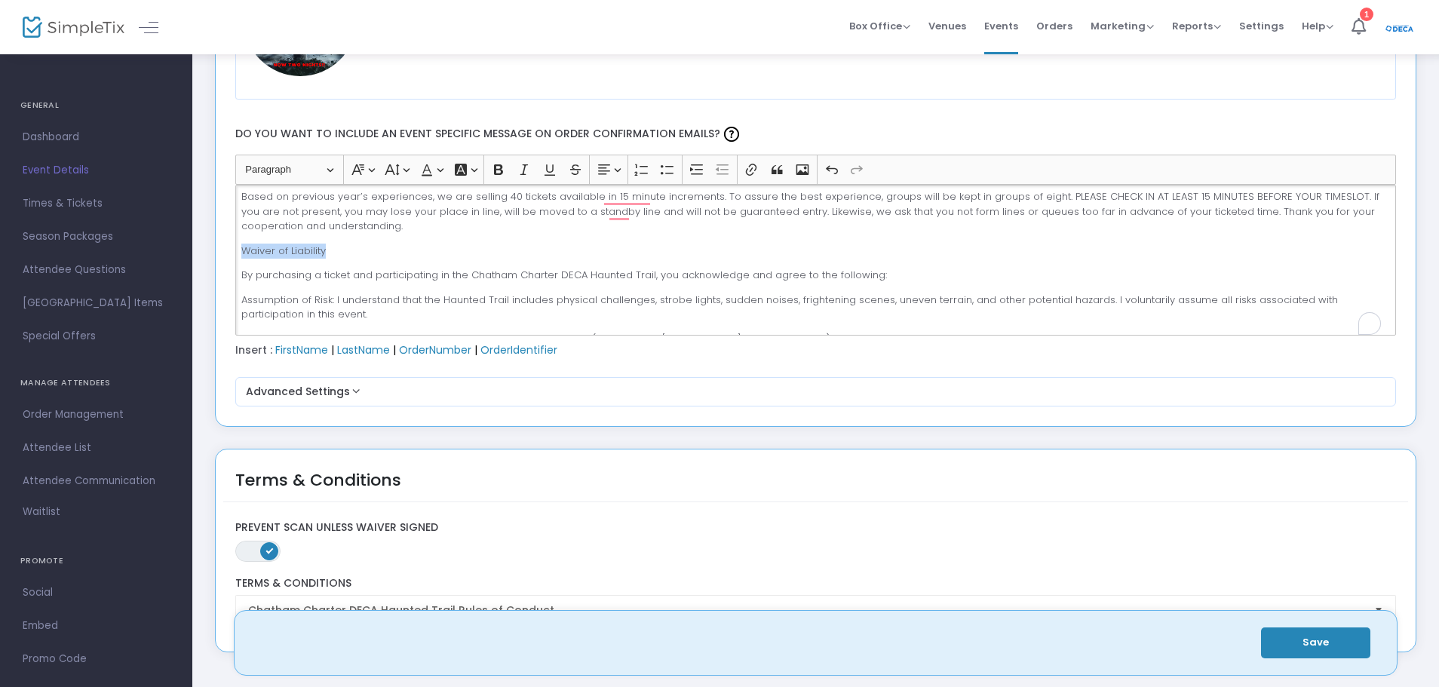
drag, startPoint x: 330, startPoint y: 248, endPoint x: 248, endPoint y: 241, distance: 81.7
click at [248, 241] on div "Thank you for your support of Chatham Charter DECA as we present the 4th annual…" at bounding box center [815, 260] width 1161 height 151
click at [329, 251] on p "Waiver of Liability" at bounding box center [815, 251] width 1148 height 15
drag, startPoint x: 313, startPoint y: 256, endPoint x: 244, endPoint y: 253, distance: 69.4
click at [244, 253] on p "Waiver of Liability" at bounding box center [815, 251] width 1148 height 15
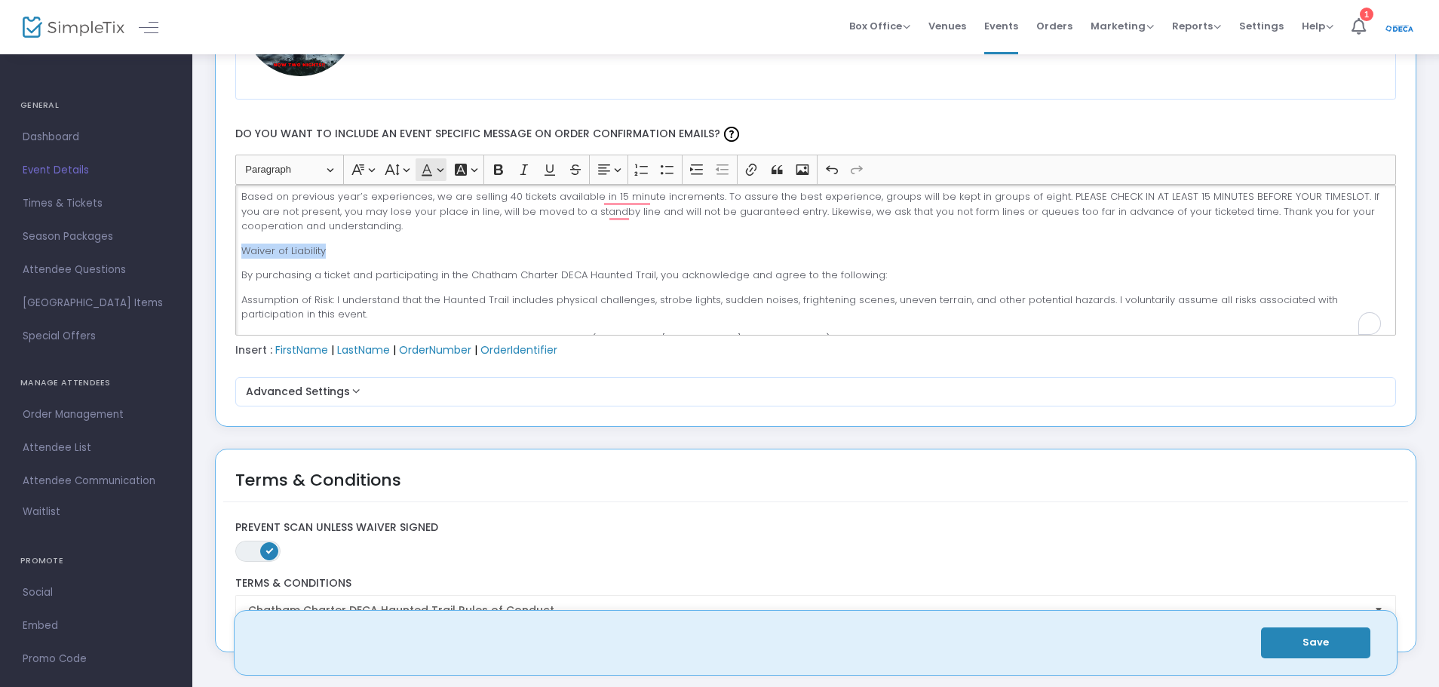
click at [439, 166] on button "Font Color Font Color" at bounding box center [431, 169] width 31 height 23
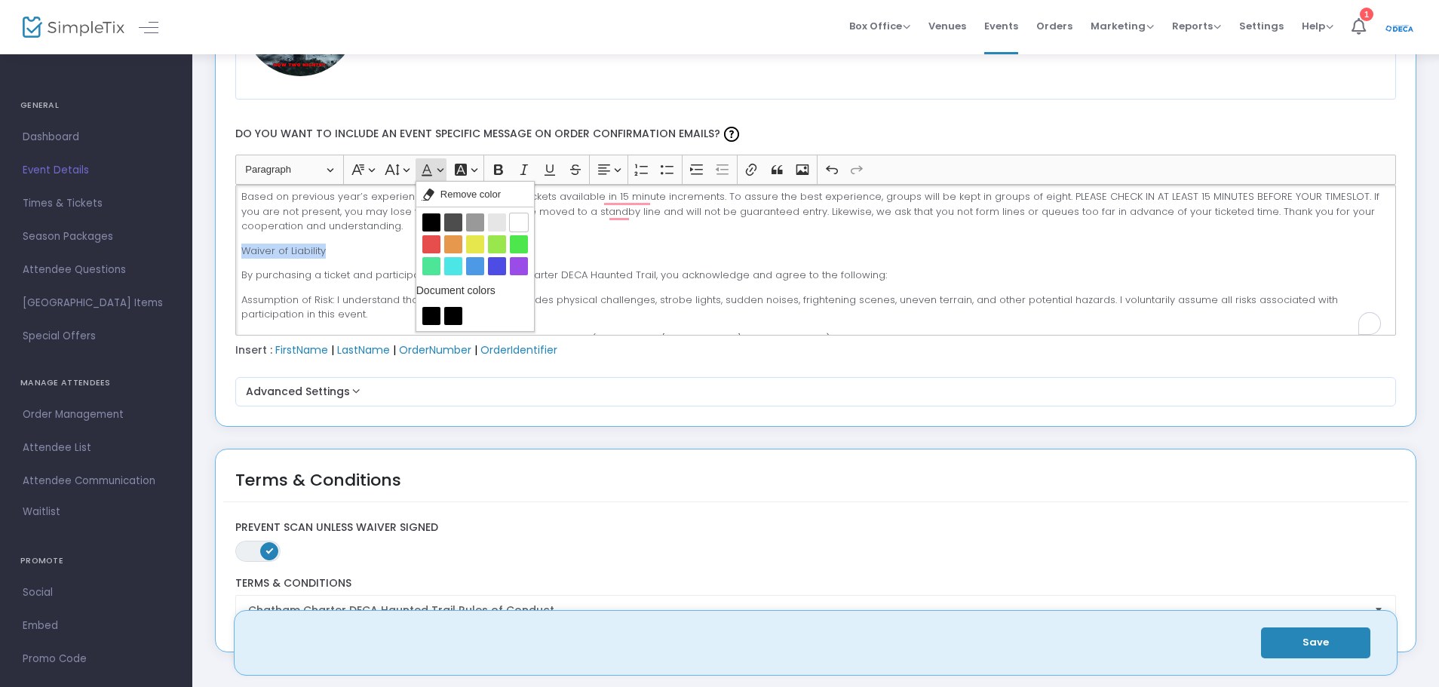
drag, startPoint x: 434, startPoint y: 229, endPoint x: 483, endPoint y: 142, distance: 99.6
click at [433, 226] on button "Black Black" at bounding box center [431, 222] width 18 height 18
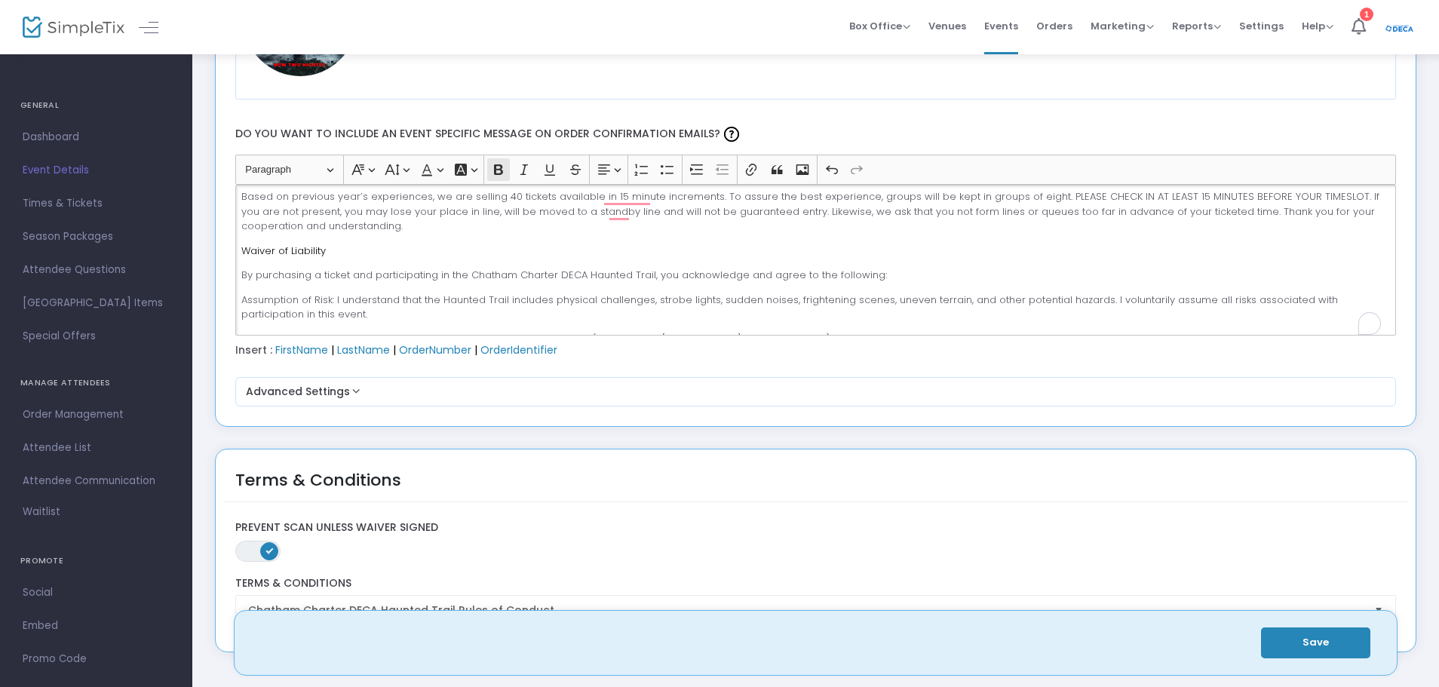
click at [502, 166] on icon "Editor toolbar" at bounding box center [498, 169] width 15 height 15
click at [385, 175] on icon "Editor toolbar" at bounding box center [392, 169] width 14 height 11
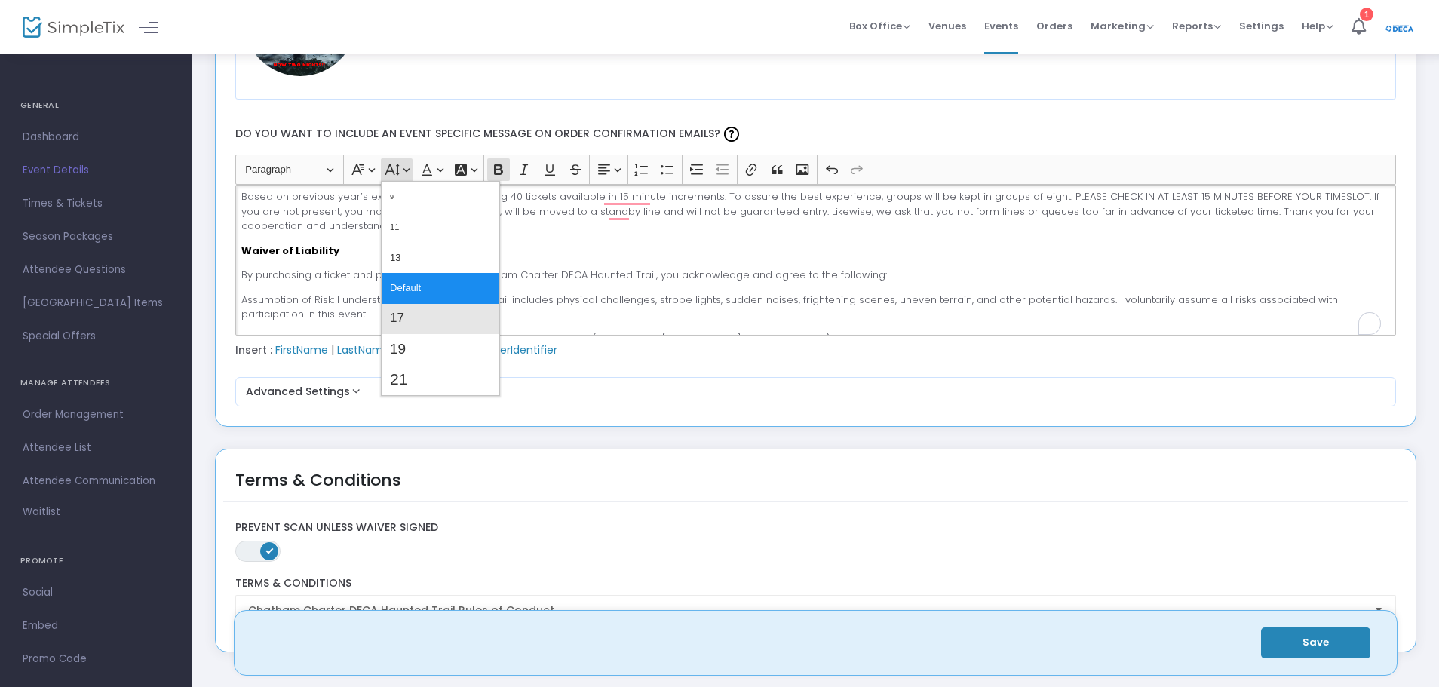
click at [400, 321] on span "17" at bounding box center [397, 319] width 14 height 22
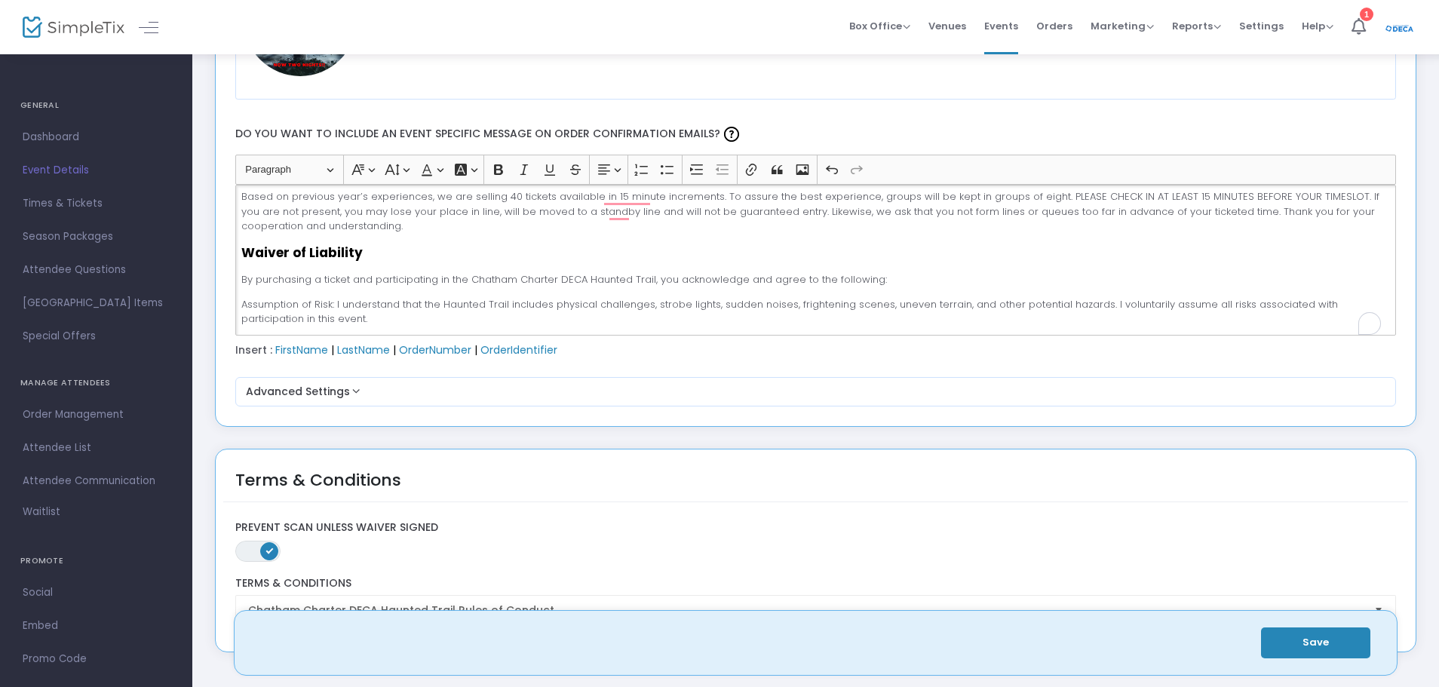
click at [404, 229] on p "Based on previous year’s experiences, we are selling 40 tickets available in 15…" at bounding box center [815, 211] width 1148 height 44
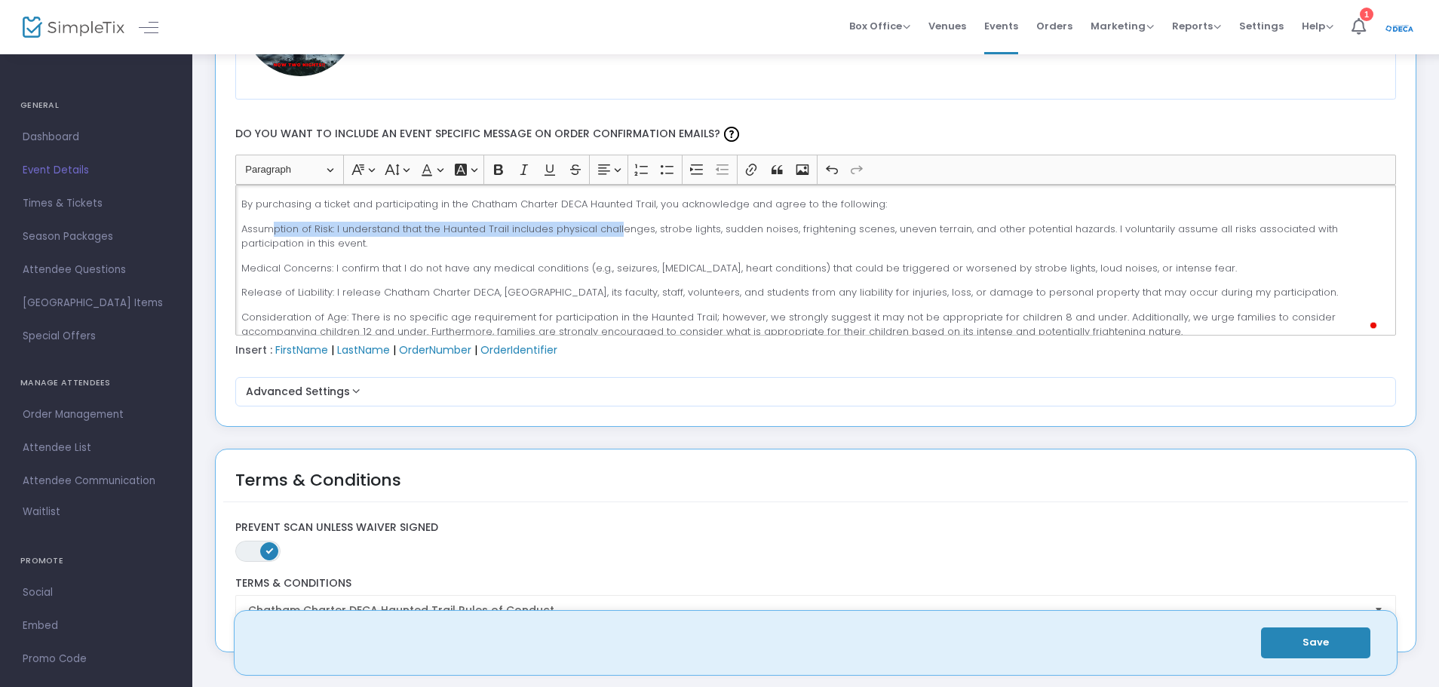
drag, startPoint x: 270, startPoint y: 231, endPoint x: 673, endPoint y: 249, distance: 403.9
click at [624, 231] on p "Assumption of Risk: I understand that the Haunted Trail includes physical chall…" at bounding box center [815, 236] width 1148 height 29
click at [674, 249] on p "Assumption of Risk: I understand that the Haunted Trail includes physical chall…" at bounding box center [815, 236] width 1148 height 29
